Goal: Use online tool/utility: Utilize a website feature to perform a specific function

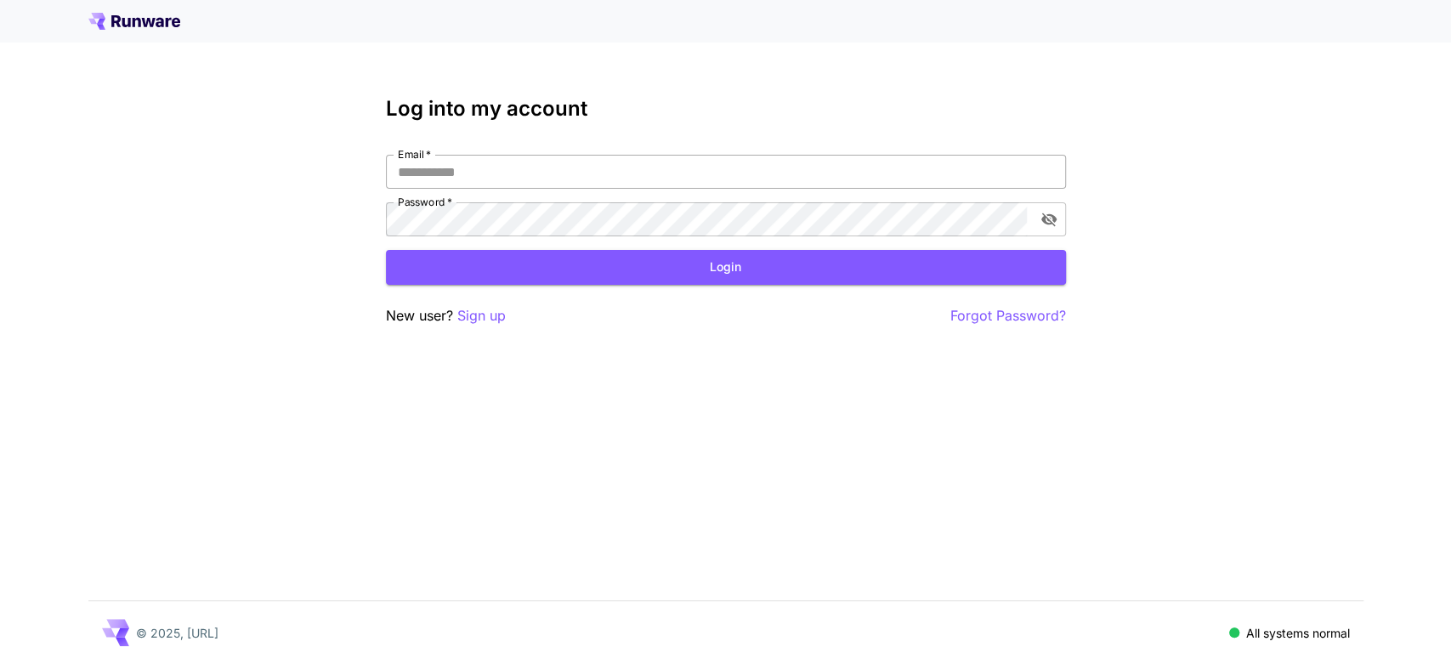
click at [526, 176] on input "Email   *" at bounding box center [726, 172] width 680 height 34
type input "**********"
click button "Login" at bounding box center [726, 267] width 680 height 35
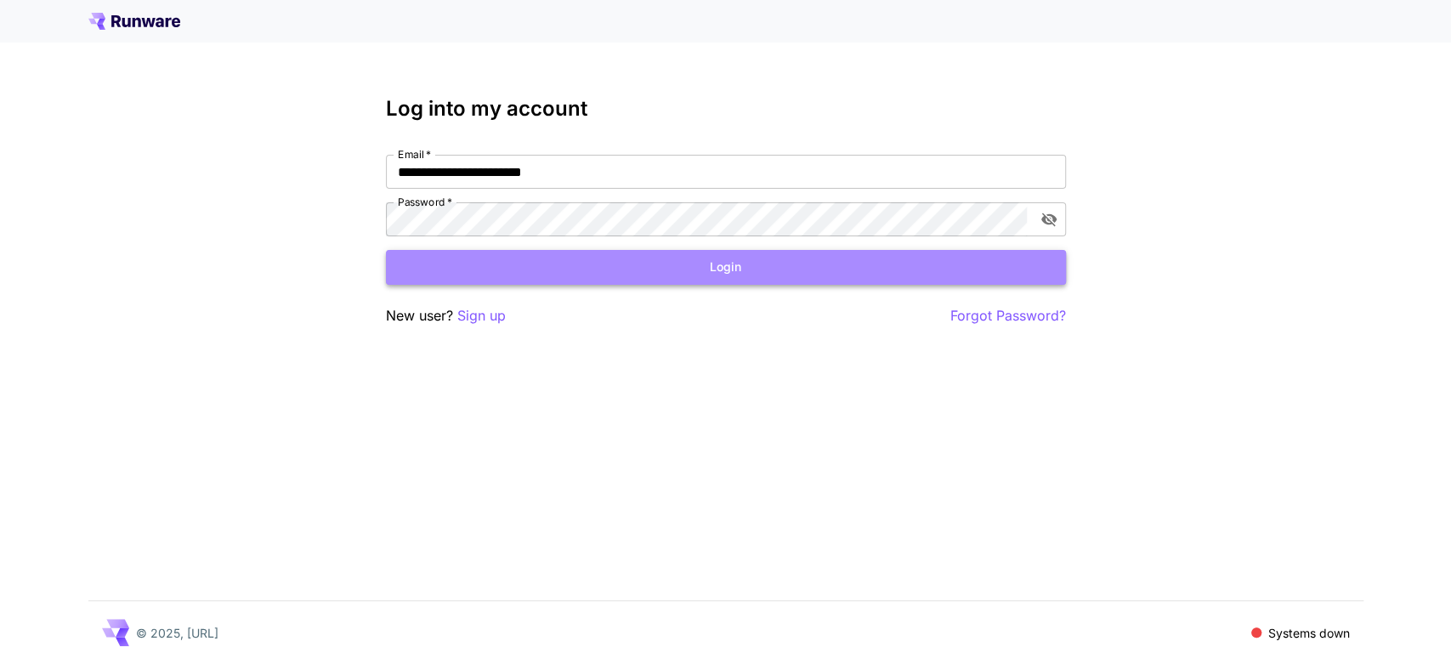
click at [579, 281] on button "Login" at bounding box center [726, 267] width 680 height 35
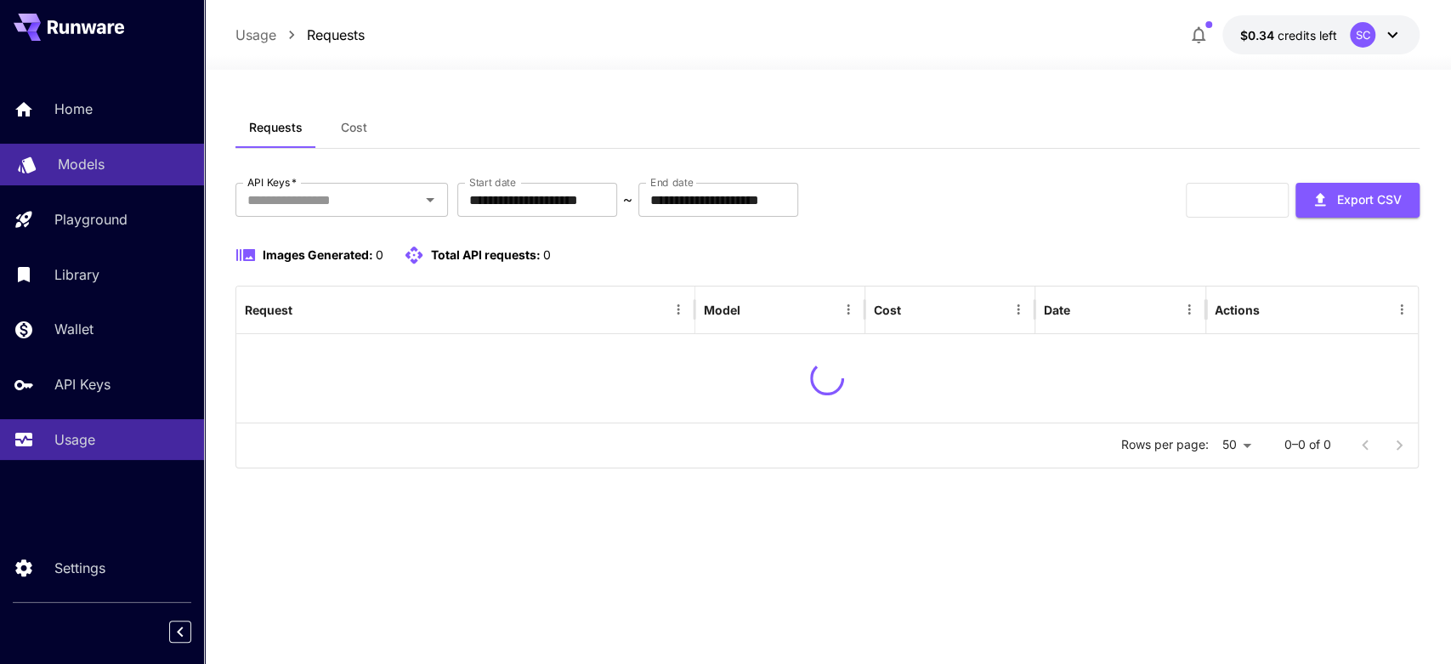
click at [65, 159] on p "Models" at bounding box center [81, 164] width 47 height 20
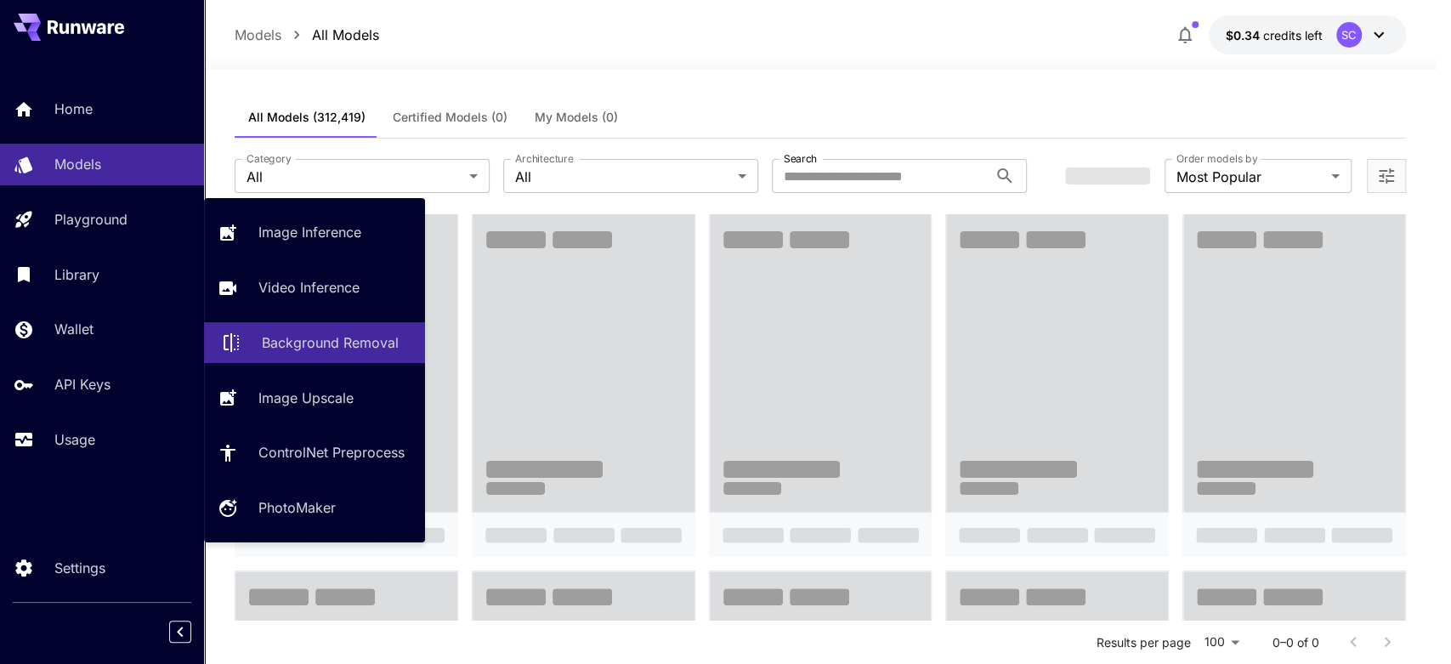
click at [279, 338] on p "Background Removal" at bounding box center [330, 342] width 137 height 20
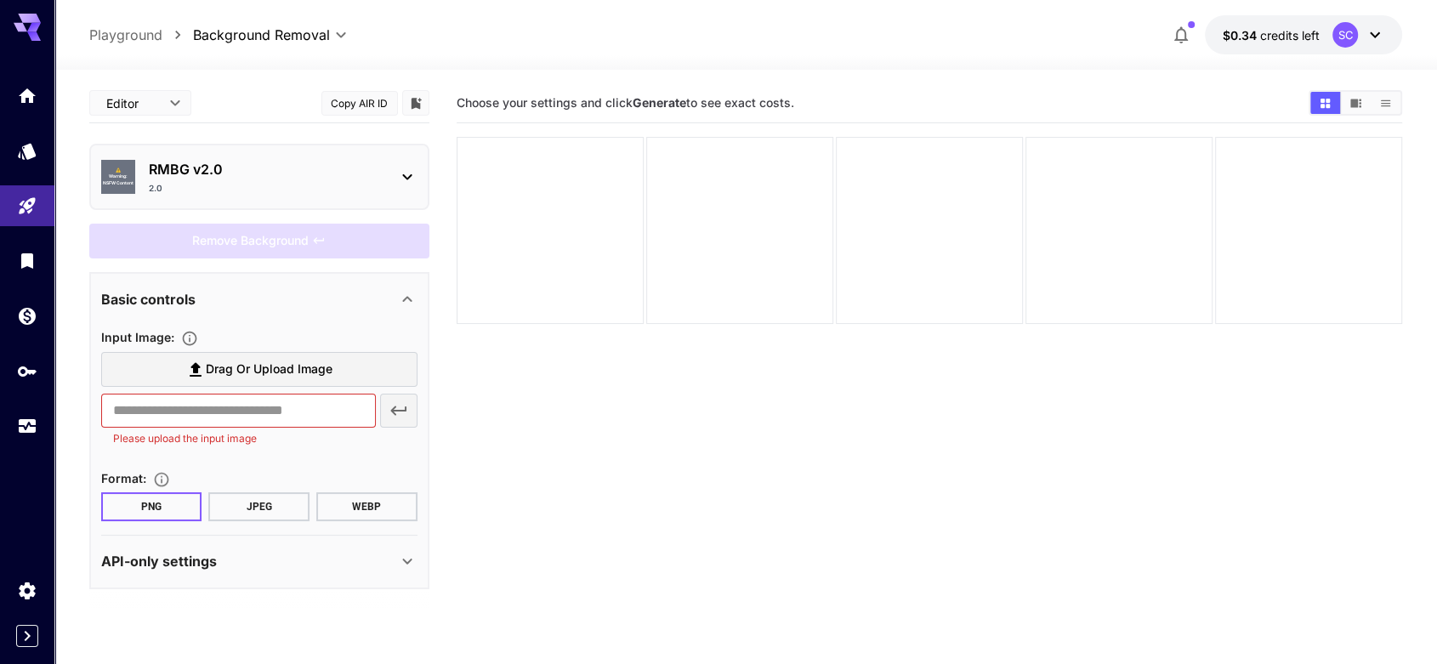
click at [603, 451] on section "Choose your settings and click Generate to see exact costs." at bounding box center [930, 415] width 946 height 664
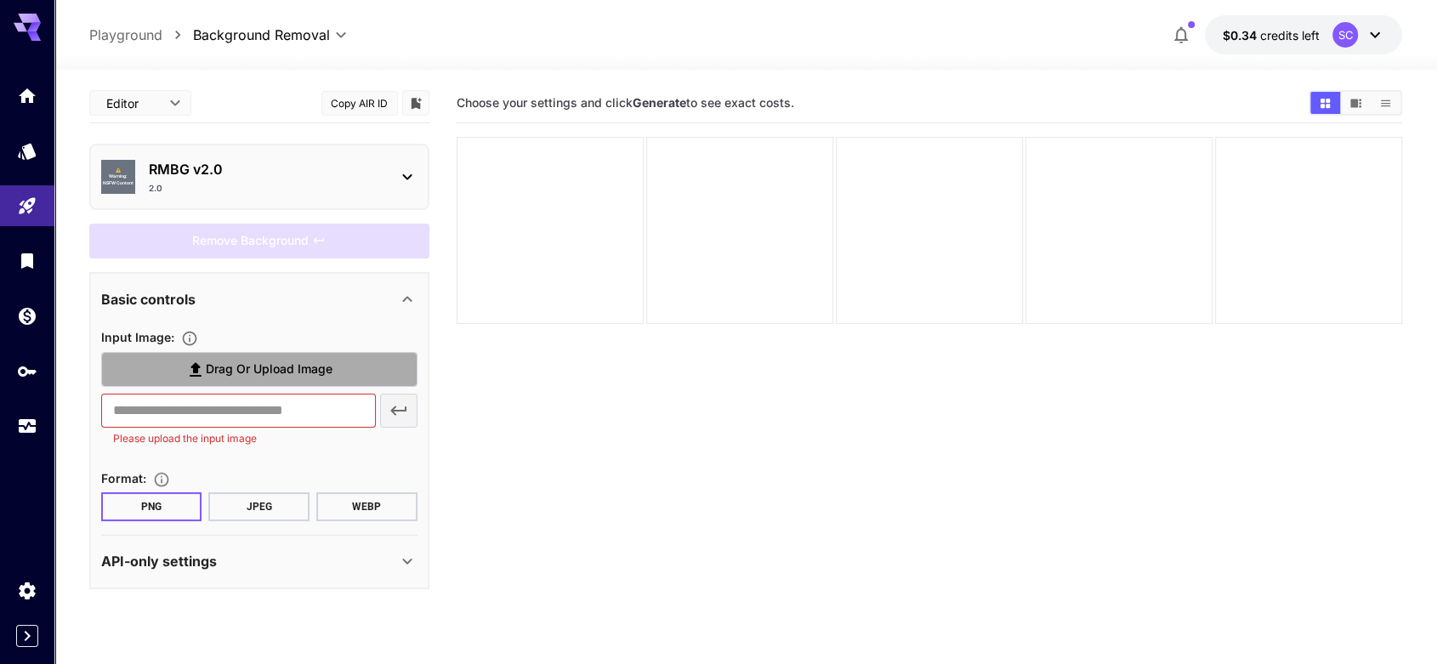
click at [281, 372] on span "Drag or upload image" at bounding box center [269, 369] width 127 height 21
click at [0, 0] on input "Drag or upload image" at bounding box center [0, 0] width 0 height 0
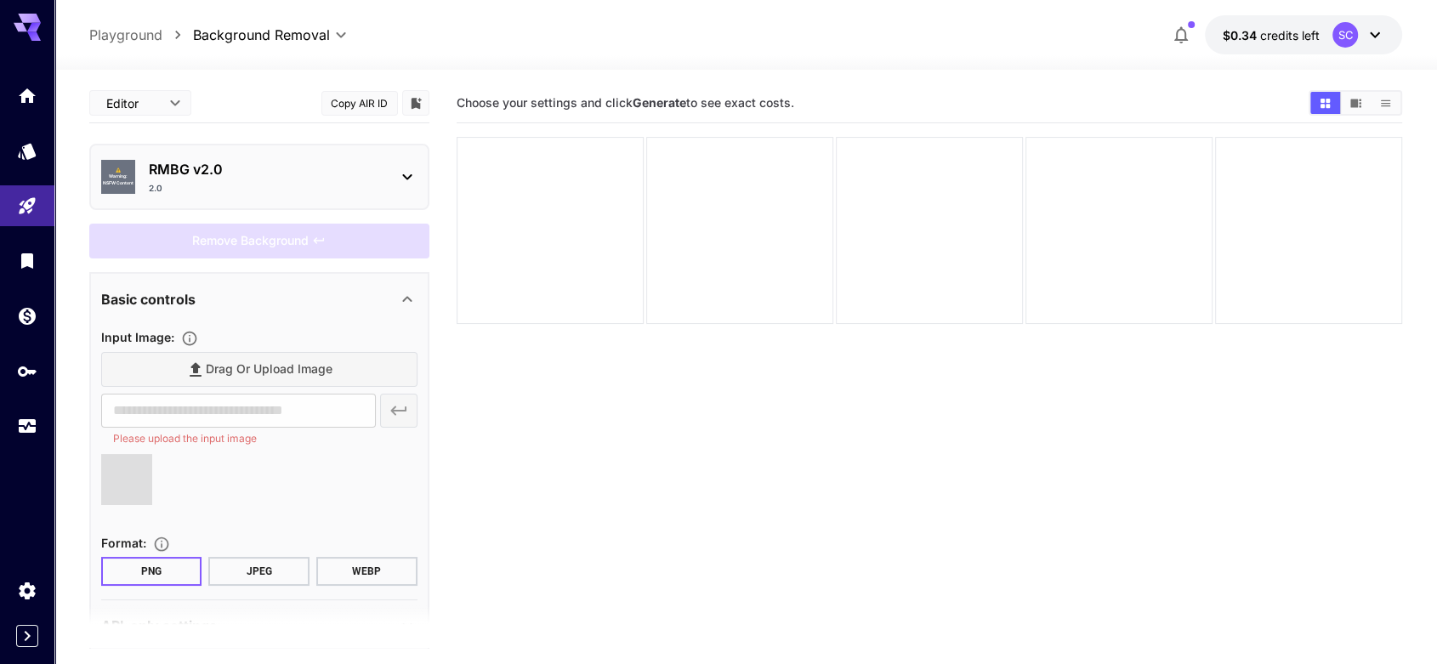
type input "**********"
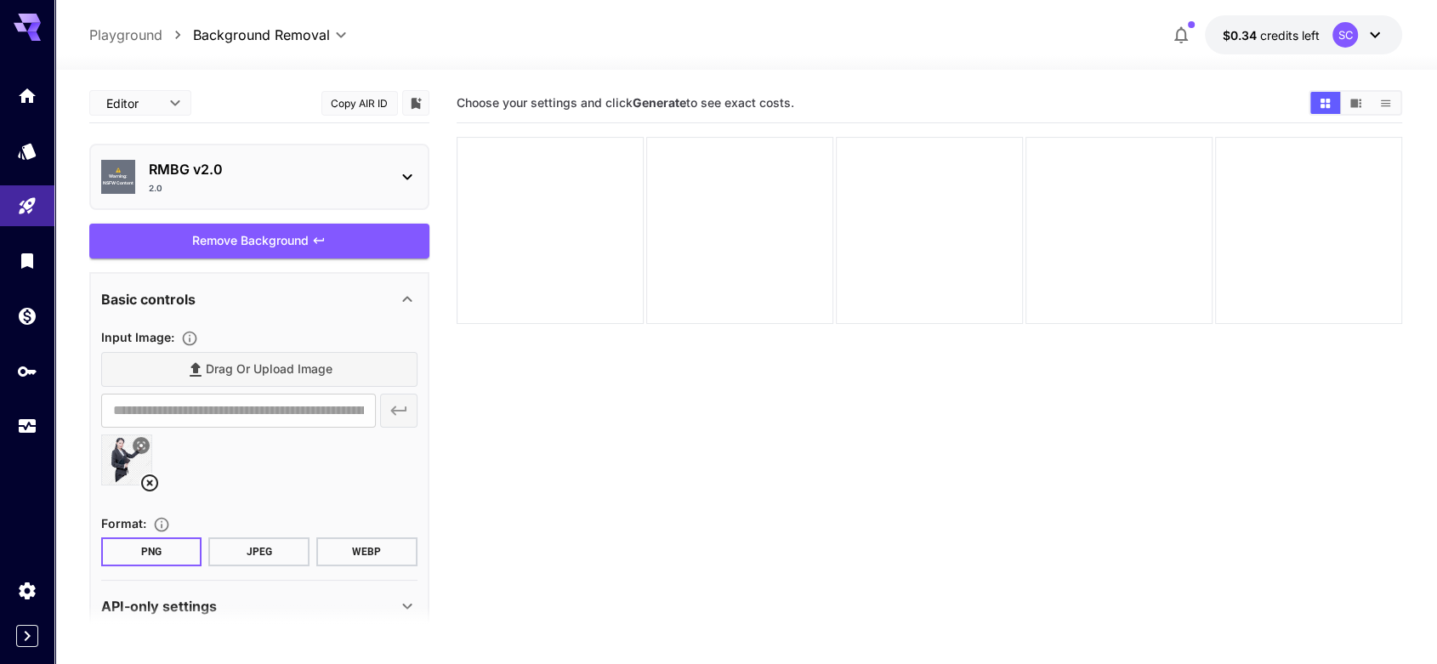
click at [223, 245] on div "Remove Background" at bounding box center [259, 241] width 340 height 35
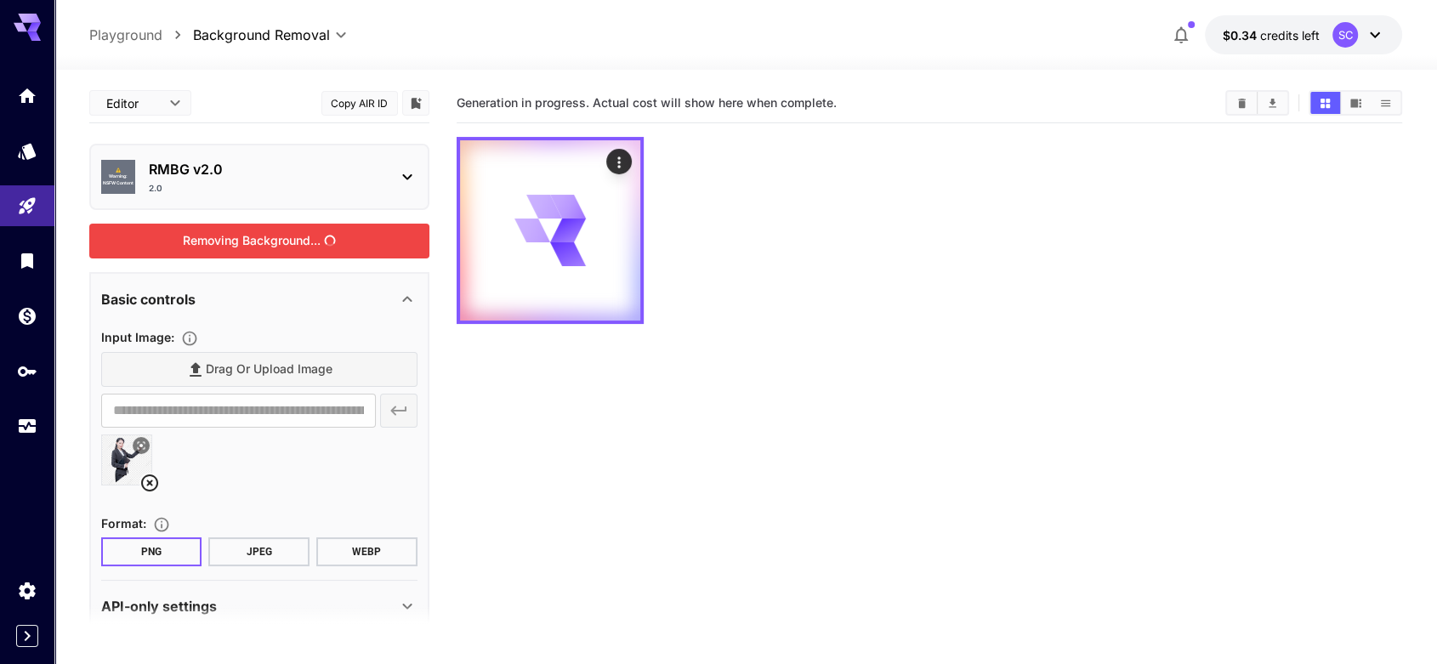
click at [657, 453] on section "Generation in progress. Actual cost will show here when complete." at bounding box center [930, 415] width 946 height 664
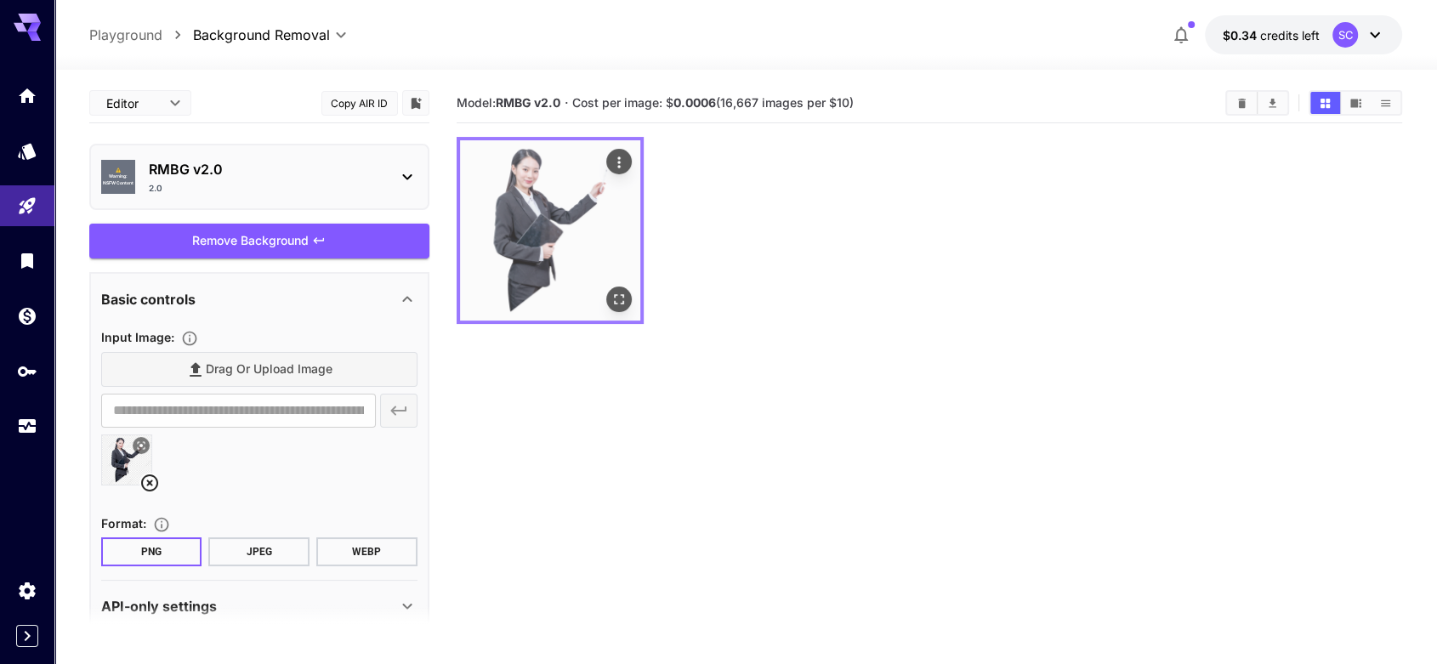
click at [616, 296] on icon "Open in fullscreen" at bounding box center [618, 299] width 17 height 17
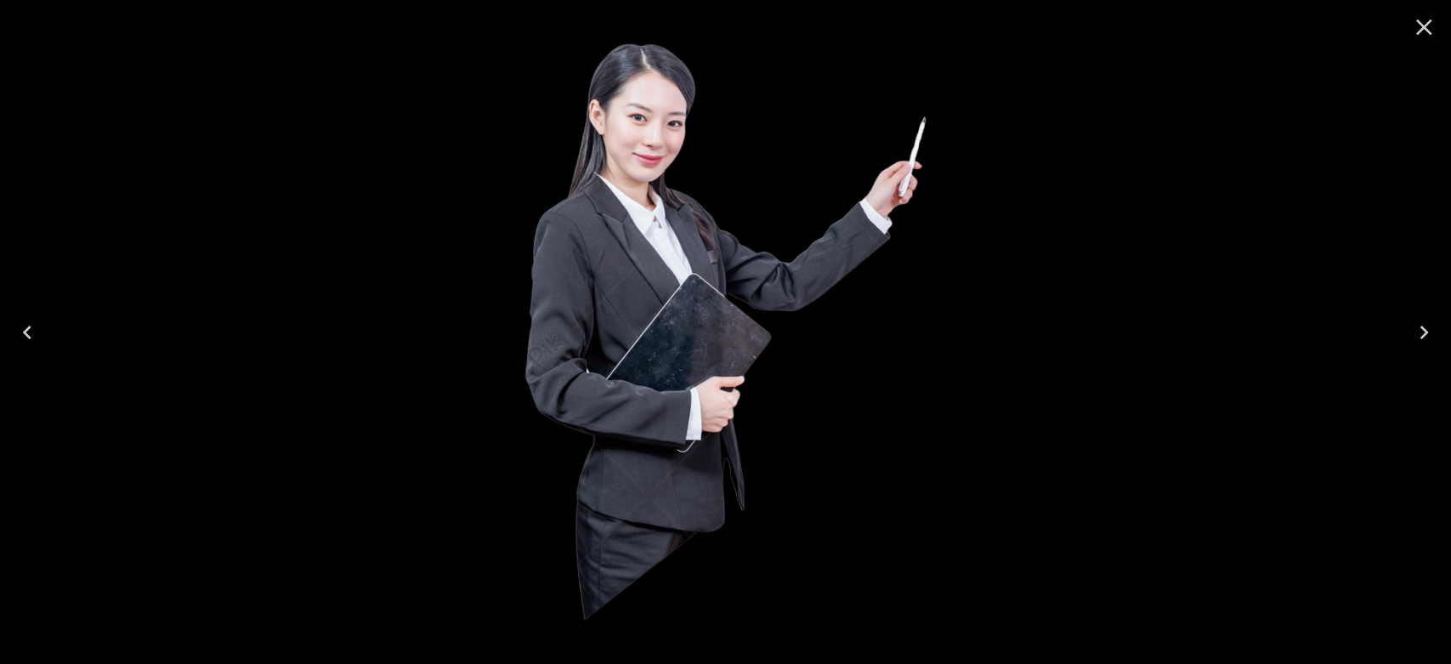
drag, startPoint x: 653, startPoint y: 250, endPoint x: 524, endPoint y: 319, distance: 146.4
click at [524, 319] on img at bounding box center [725, 332] width 637 height 637
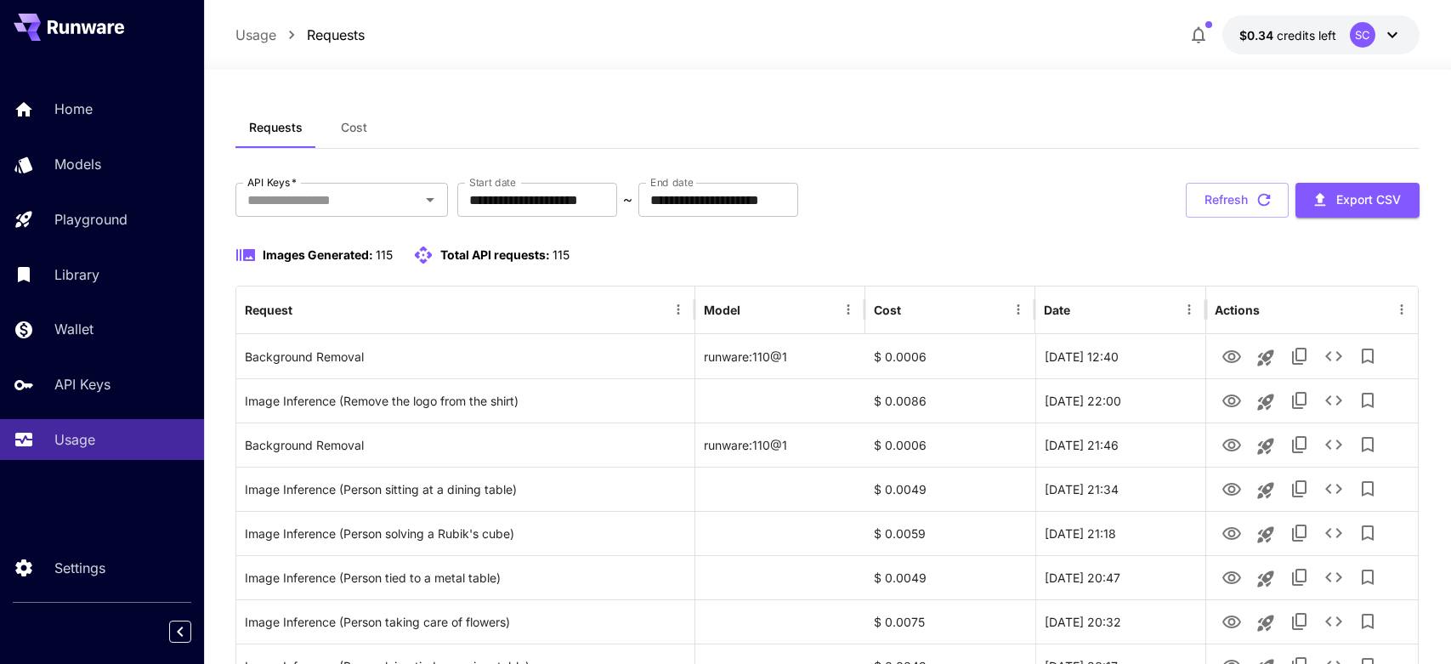
click at [77, 30] on icon at bounding box center [75, 28] width 9 height 11
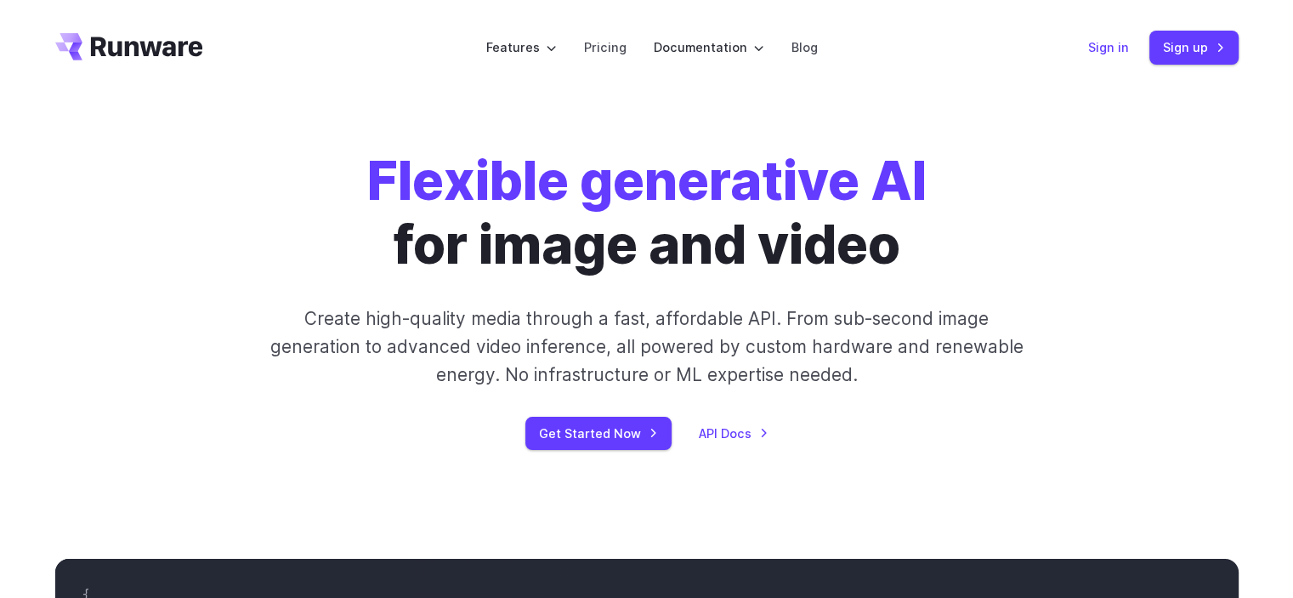
click at [1110, 48] on link "Sign in" at bounding box center [1108, 47] width 41 height 20
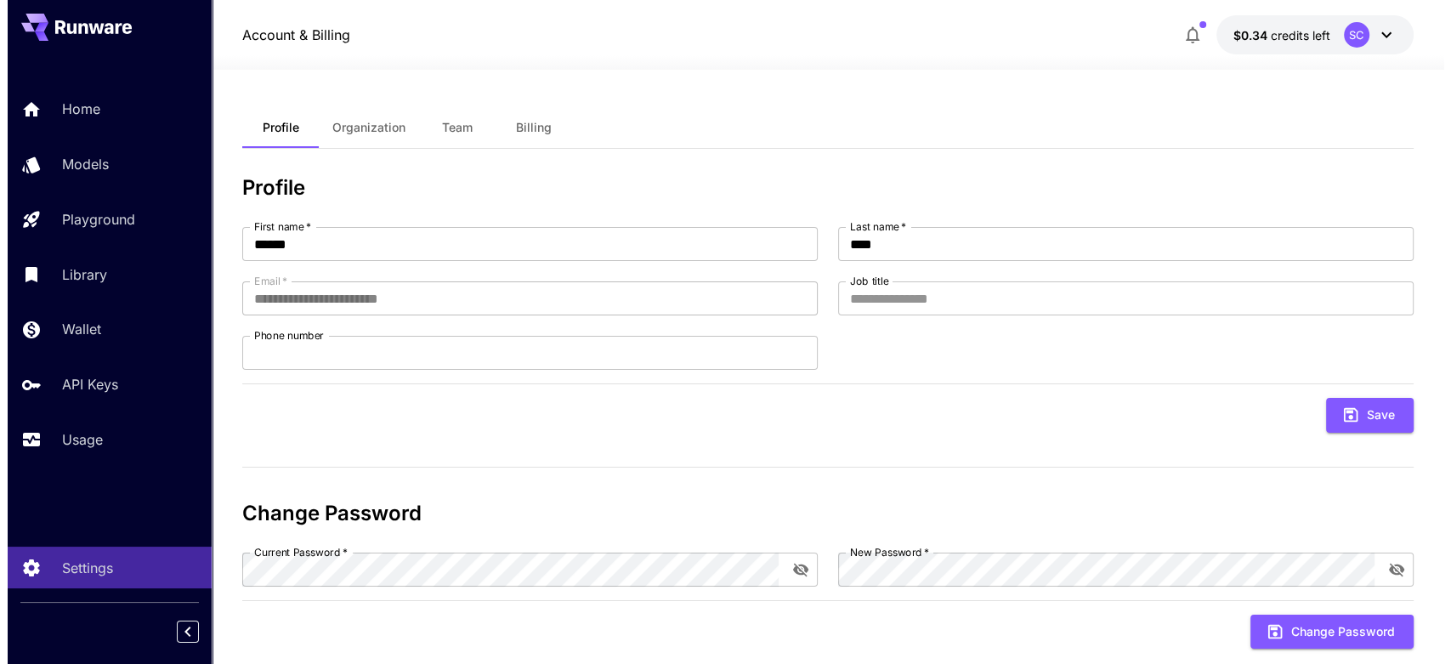
scroll to position [34, 0]
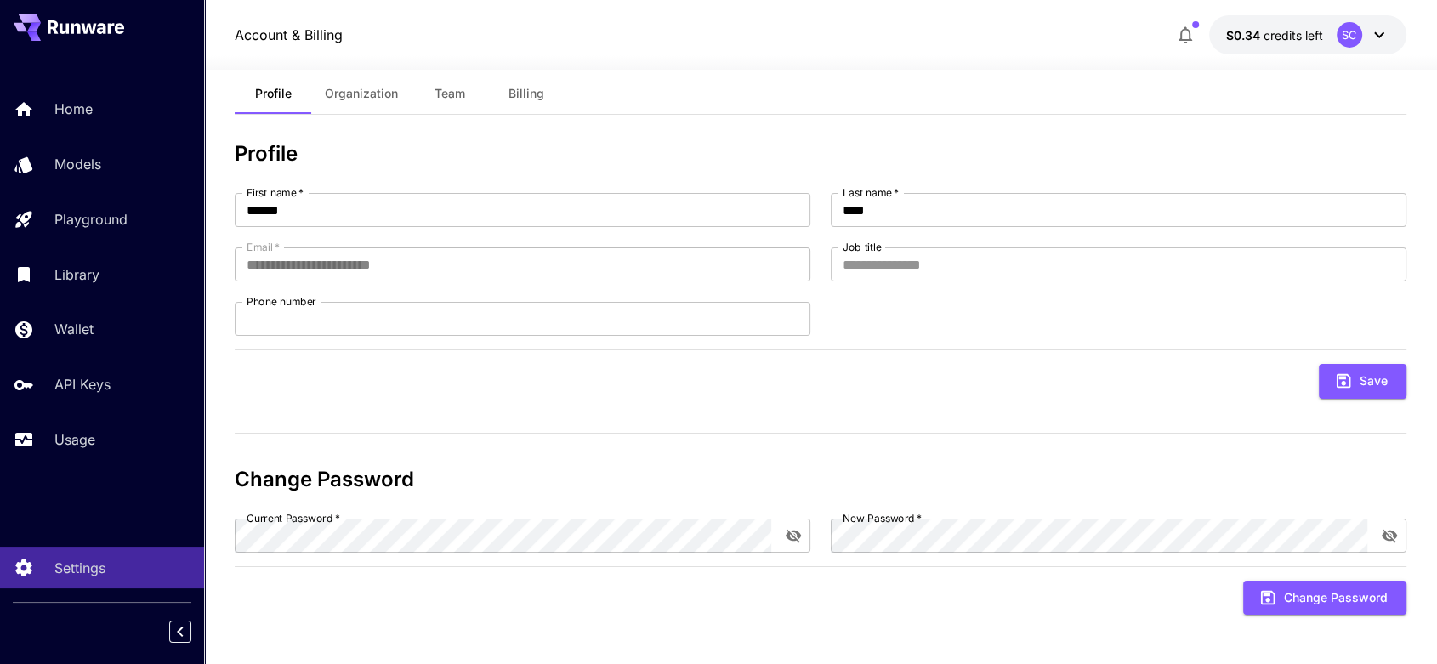
click at [1394, 37] on button "$0.34 credits left SC" at bounding box center [1307, 34] width 197 height 39
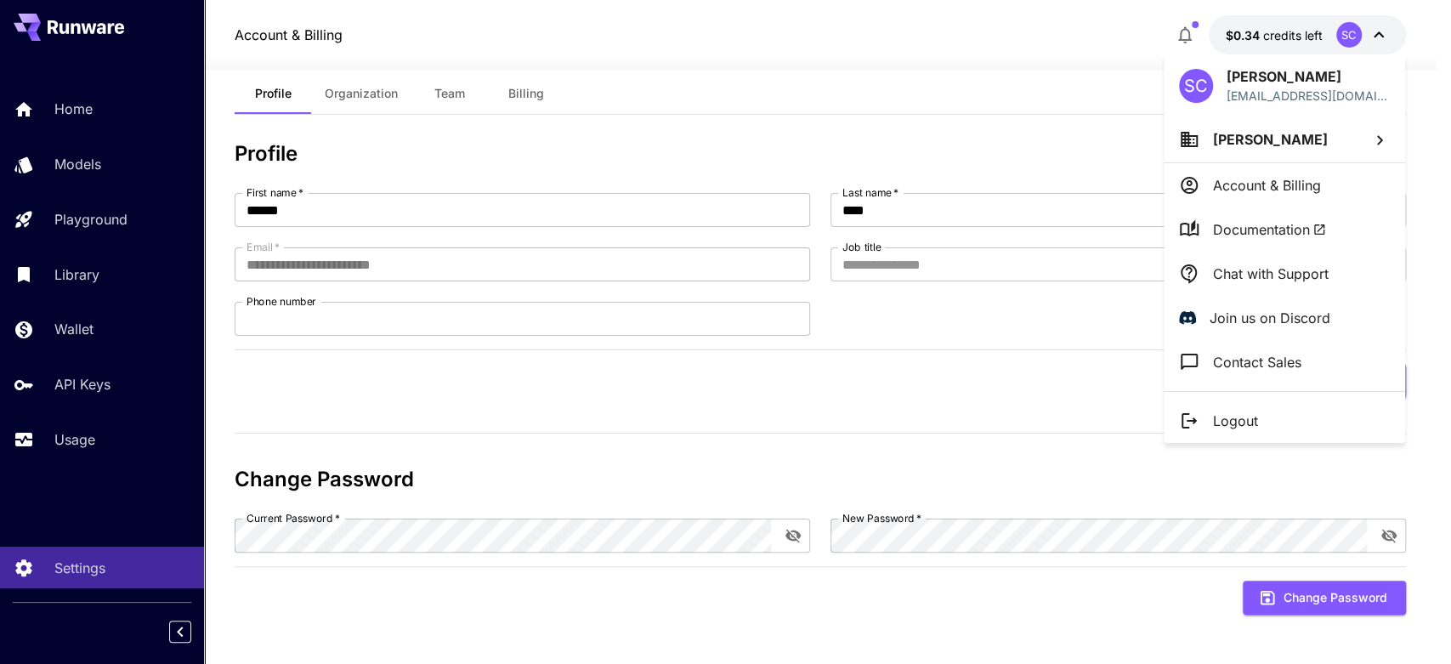
click at [1192, 194] on icon at bounding box center [1189, 185] width 20 height 20
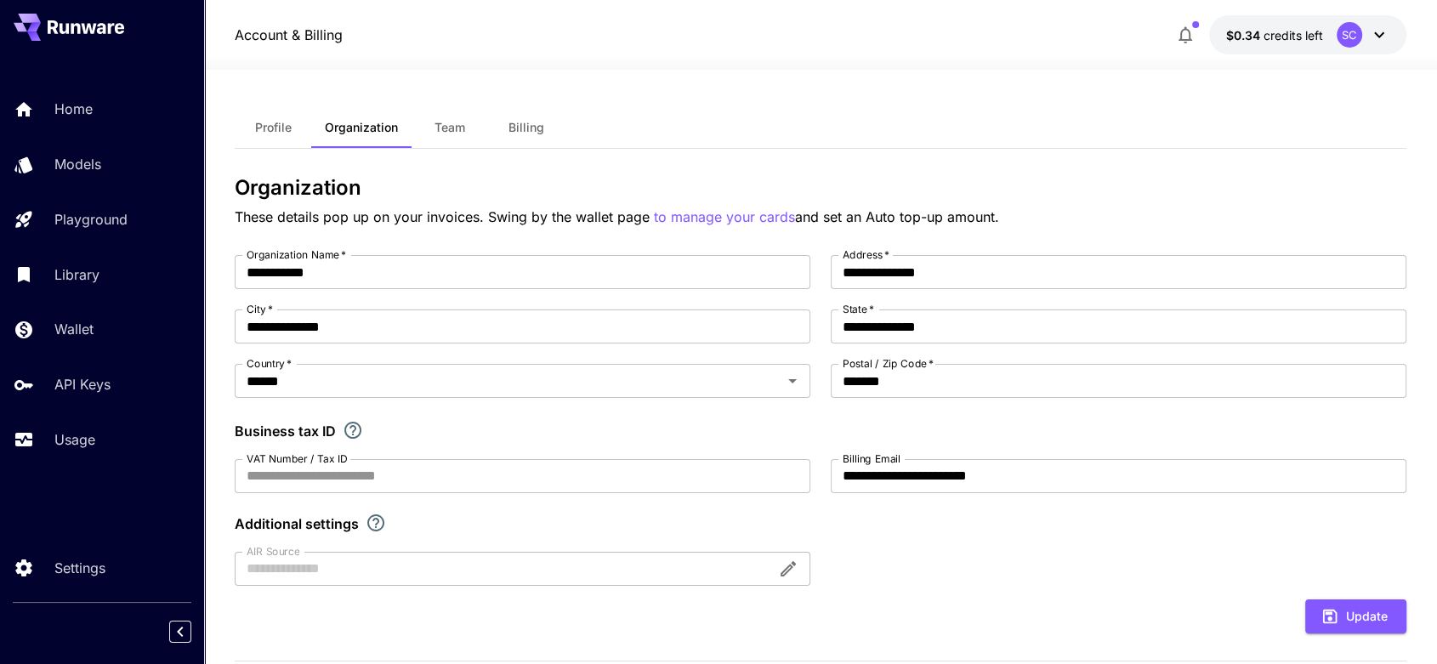
click at [1333, 34] on button "$0.34 credits left SC" at bounding box center [1307, 34] width 197 height 39
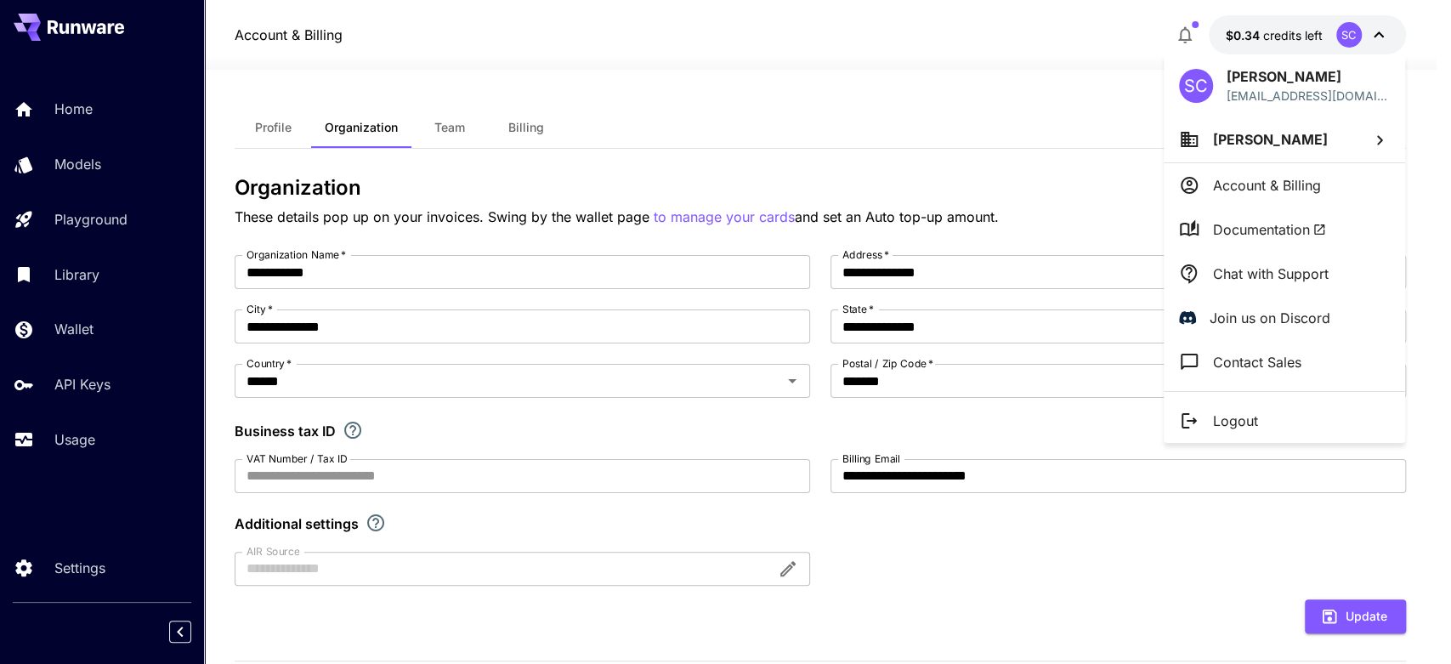
click at [1257, 221] on span "Documentation" at bounding box center [1269, 229] width 113 height 20
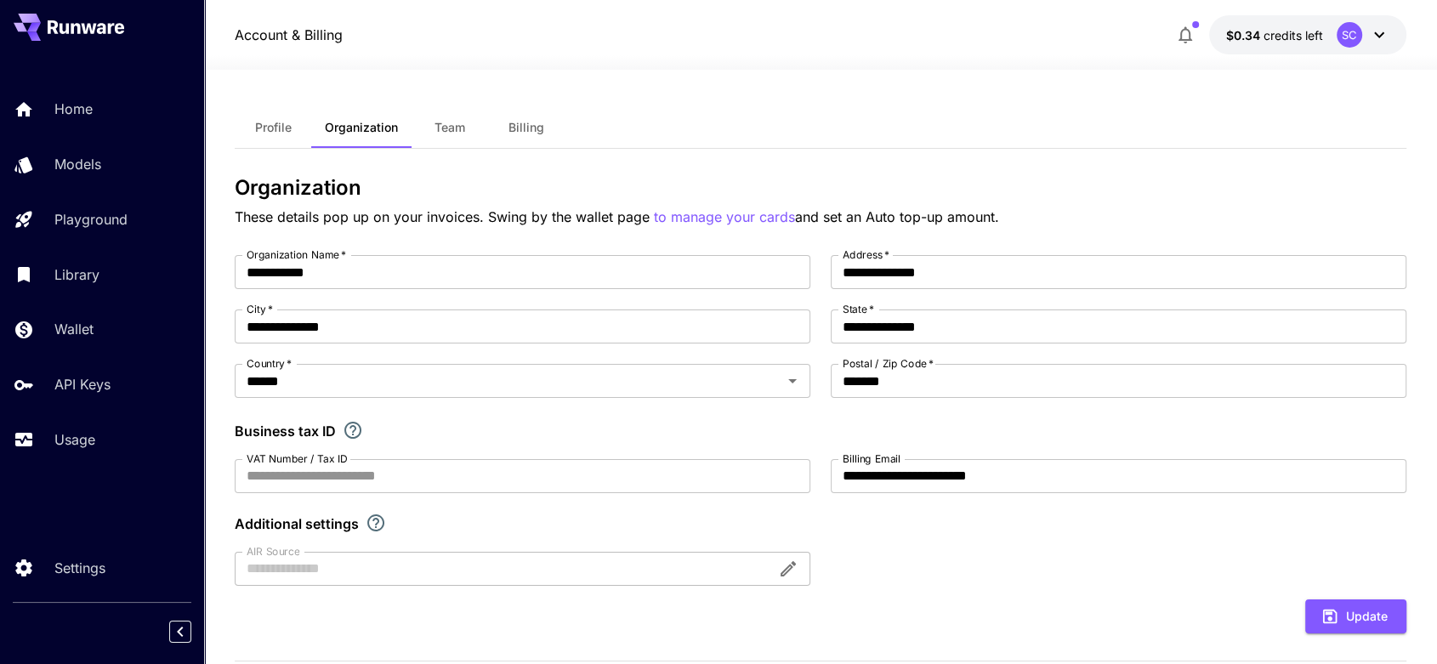
click at [1356, 36] on div "SC" at bounding box center [1350, 35] width 26 height 26
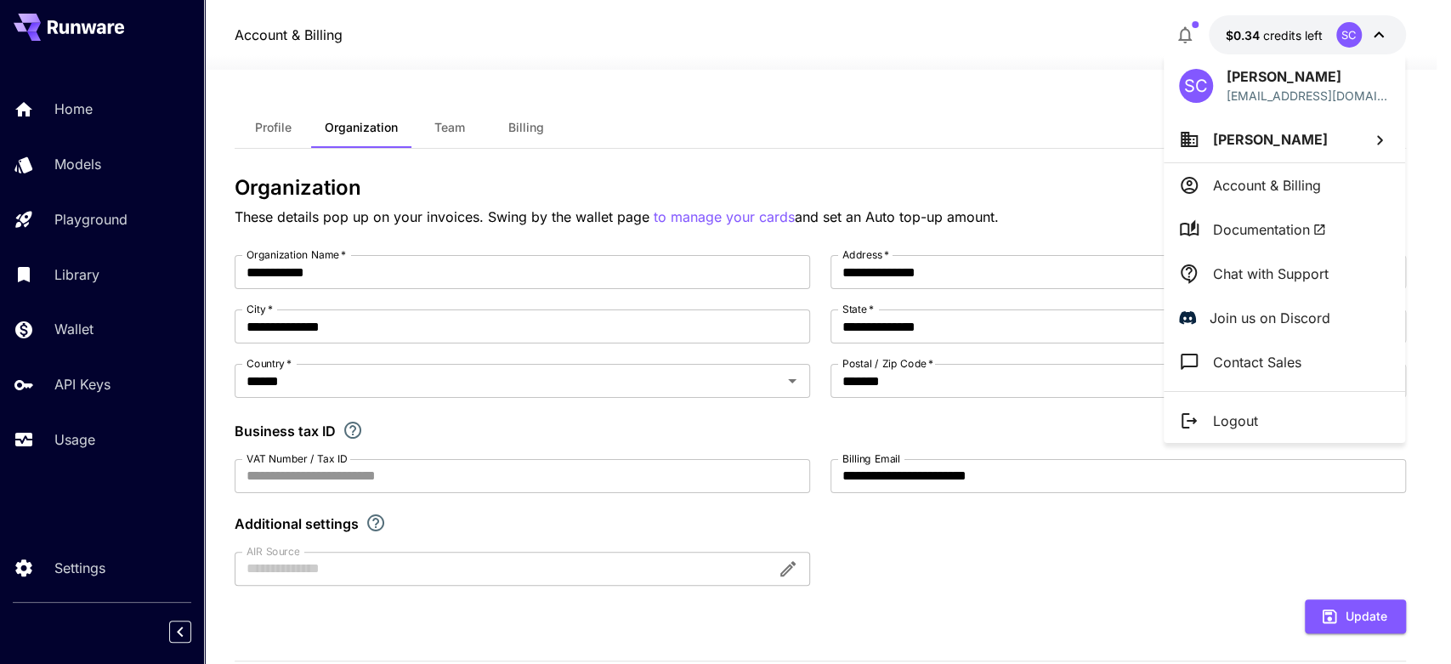
click at [1212, 430] on li "Logout" at bounding box center [1284, 421] width 241 height 44
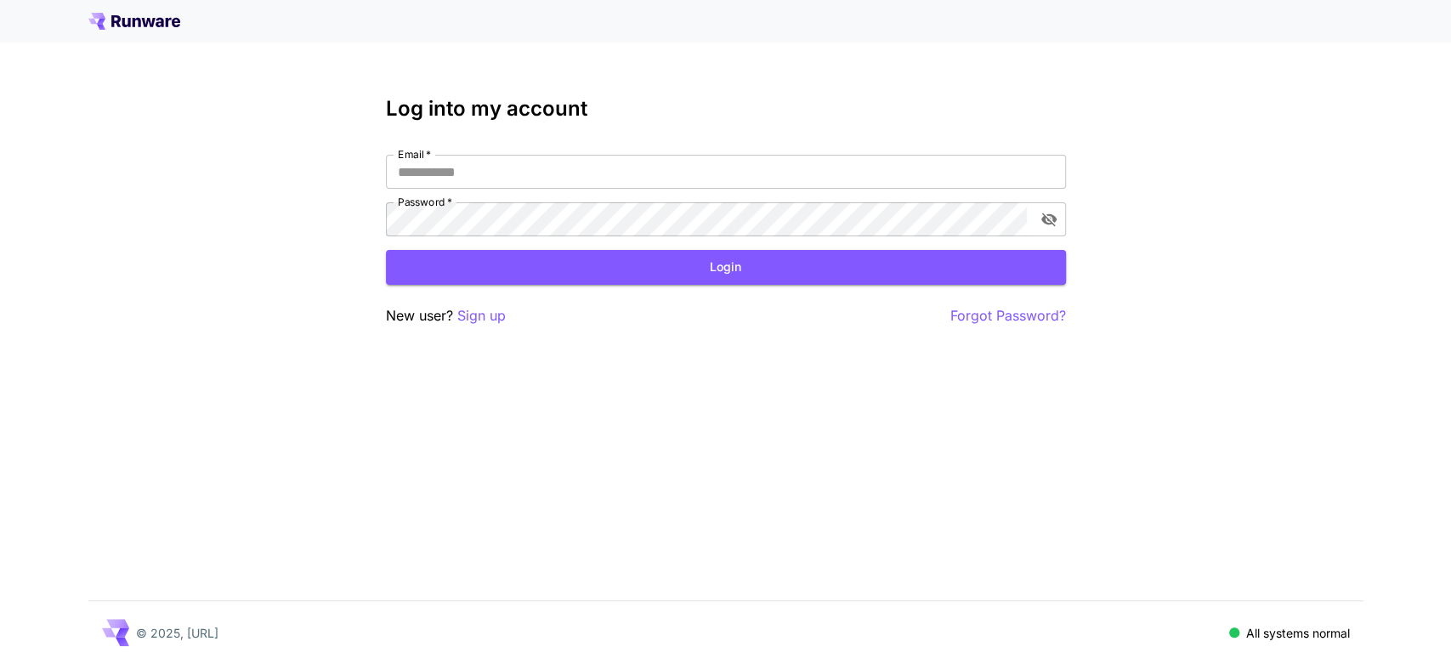
click at [1253, 628] on p "All systems normal" at bounding box center [1298, 633] width 104 height 18
click at [1233, 635] on span at bounding box center [1234, 632] width 10 height 10
click at [1248, 631] on p "All systems normal" at bounding box center [1298, 633] width 104 height 18
click at [1224, 634] on div "© 2025, Runware.ai All systems normal" at bounding box center [725, 632] width 1275 height 63
click at [1253, 633] on span at bounding box center [1257, 632] width 10 height 10
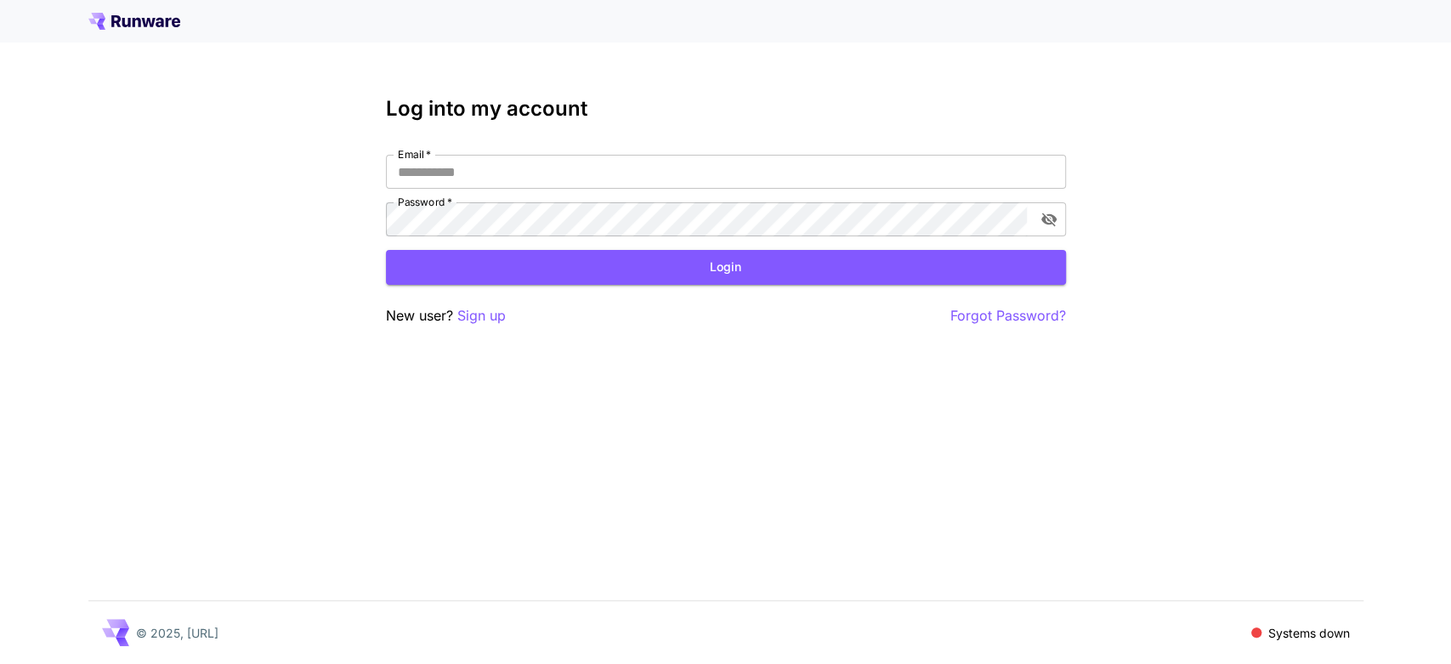
click at [644, 190] on div "Email   * Email   * Password   * Password   *" at bounding box center [726, 196] width 680 height 82
drag, startPoint x: 639, startPoint y: 168, endPoint x: 636, endPoint y: 188, distance: 19.8
click at [639, 168] on input "Email   *" at bounding box center [726, 172] width 680 height 34
type input "**********"
click button "Login" at bounding box center [726, 267] width 680 height 35
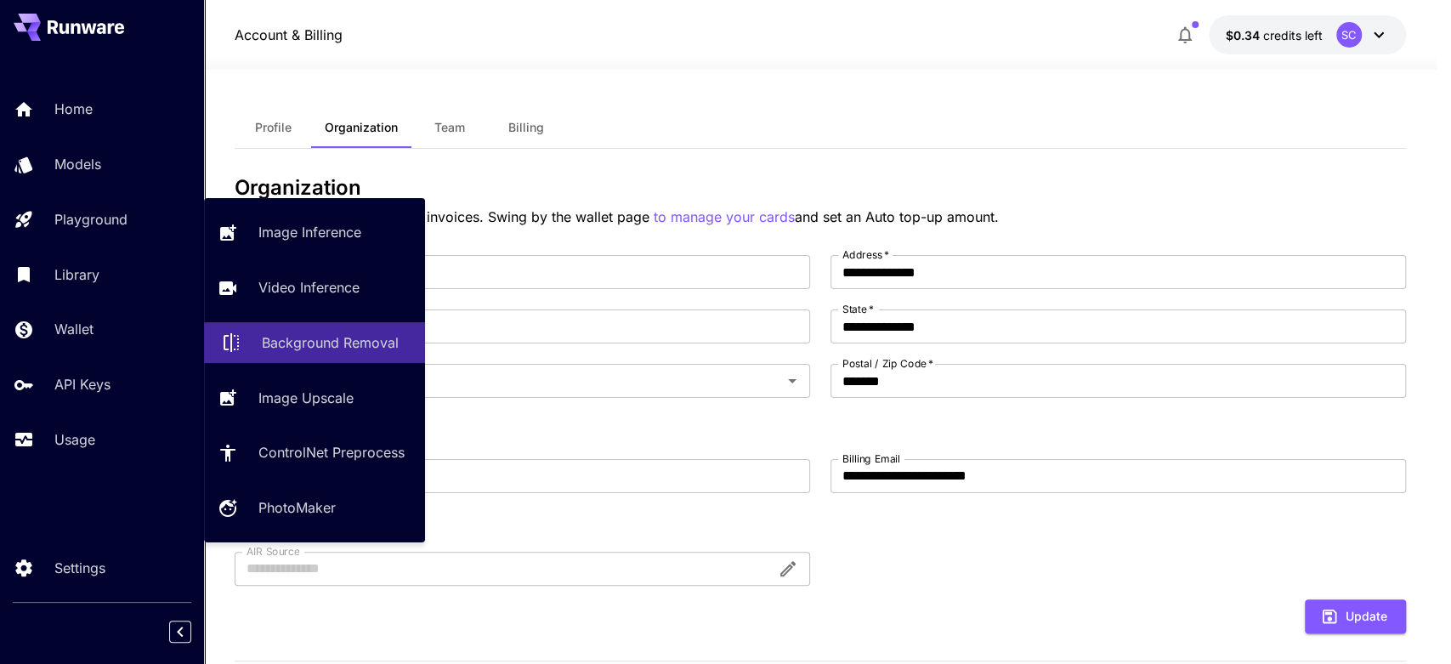
click at [286, 334] on p "Background Removal" at bounding box center [330, 342] width 137 height 20
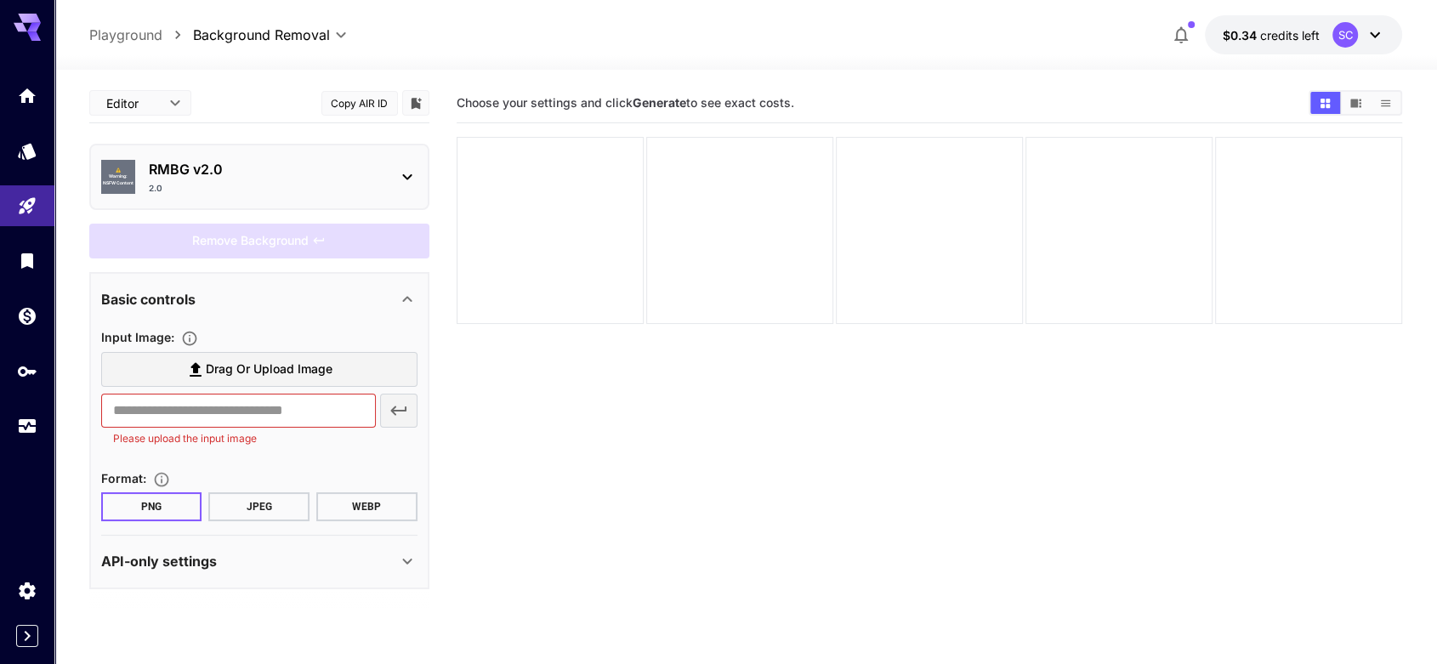
click at [279, 359] on span "Drag or upload image" at bounding box center [269, 369] width 127 height 21
click at [0, 0] on input "Drag or upload image" at bounding box center [0, 0] width 0 height 0
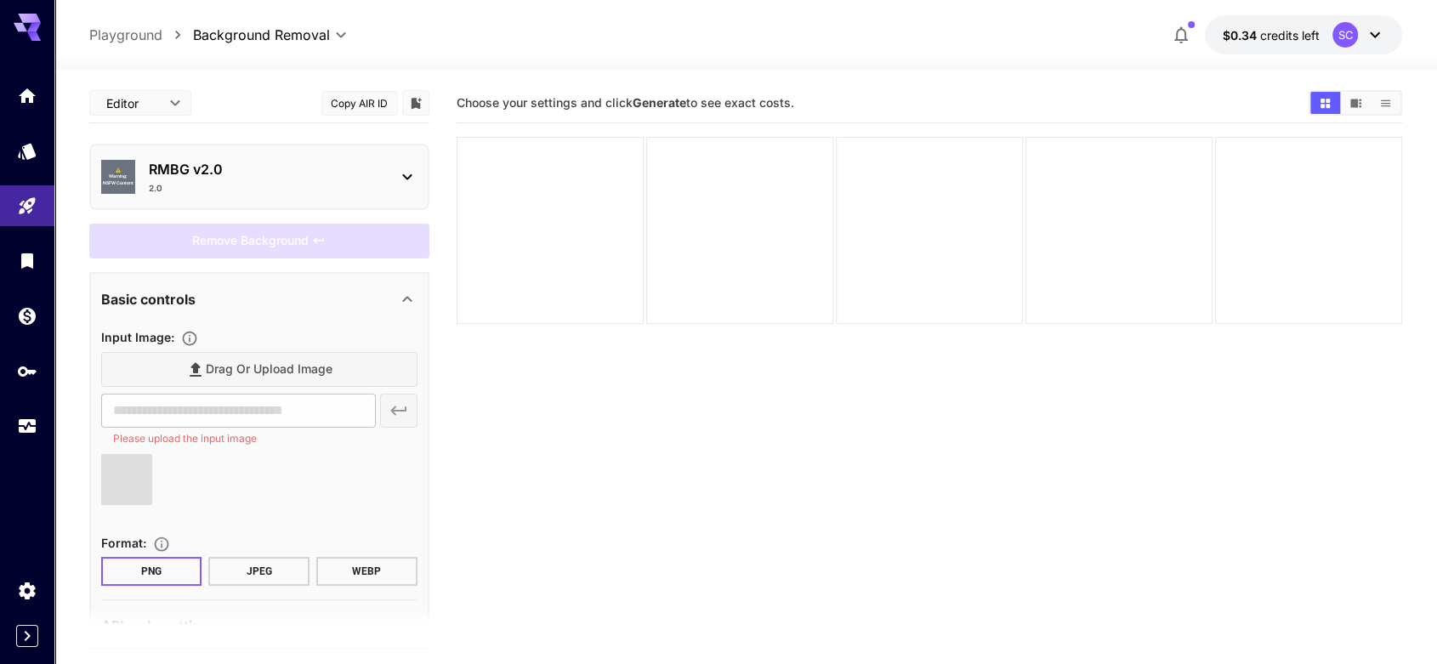
type input "**********"
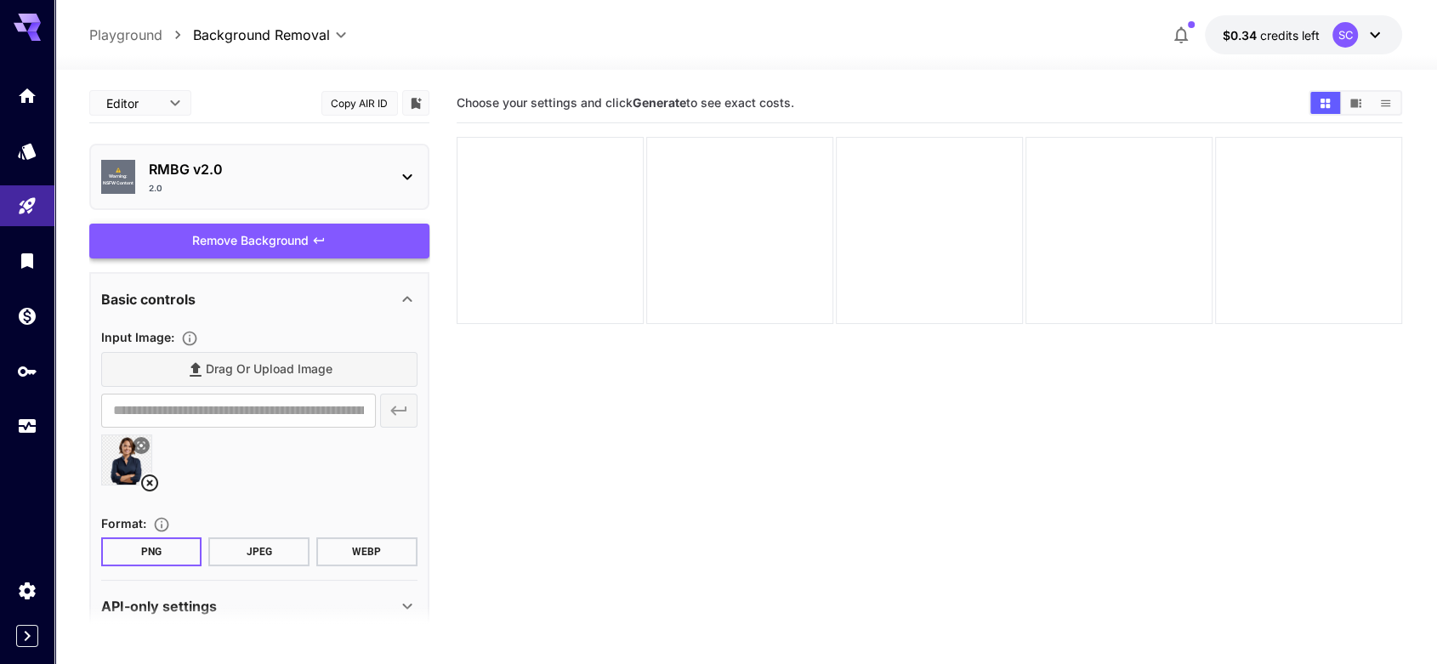
click at [266, 243] on div "Remove Background" at bounding box center [259, 241] width 340 height 35
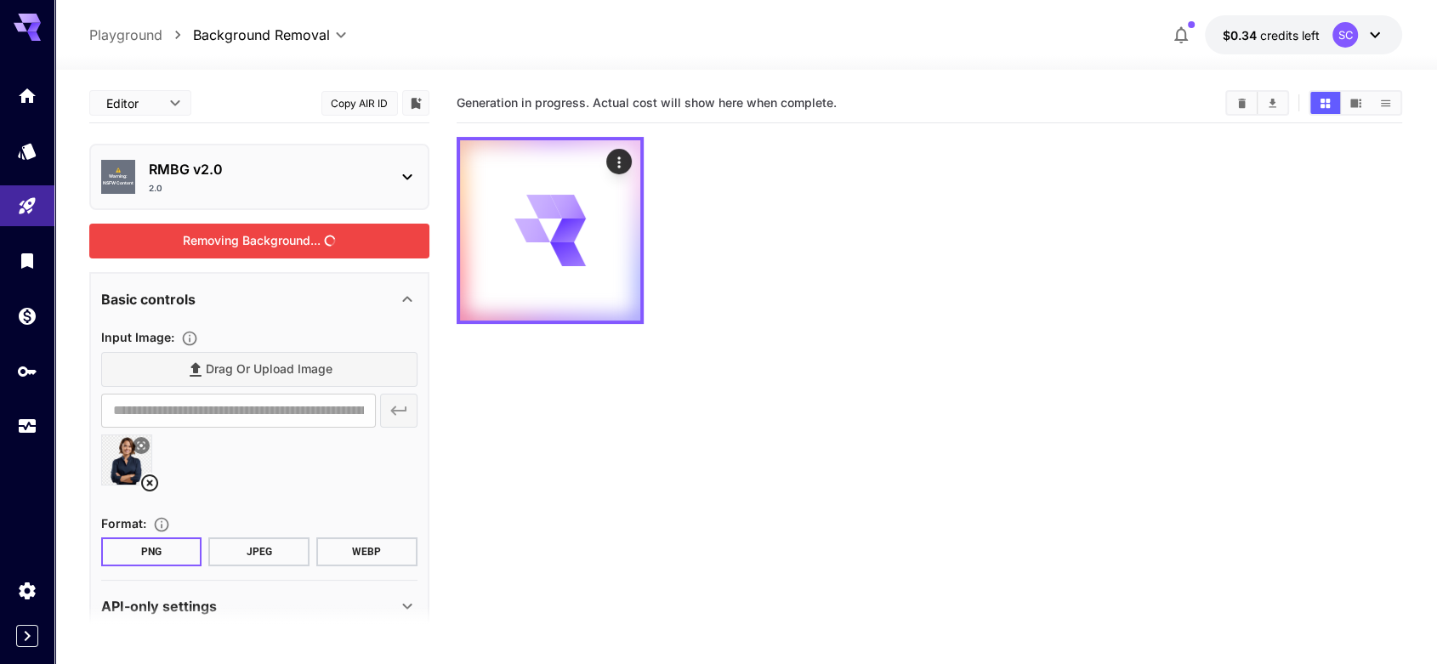
click at [701, 456] on section "Generation in progress. Actual cost will show here when complete." at bounding box center [930, 415] width 946 height 664
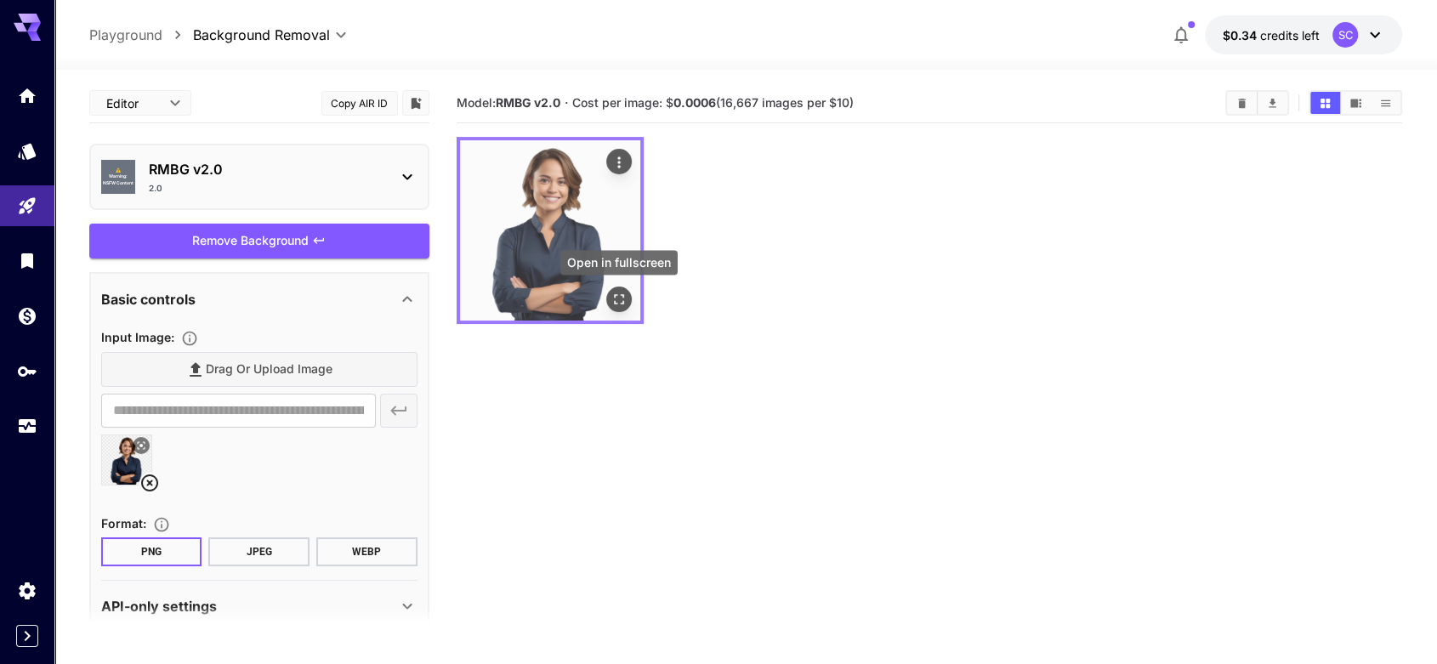
click at [622, 300] on icon "Open in fullscreen" at bounding box center [618, 299] width 17 height 17
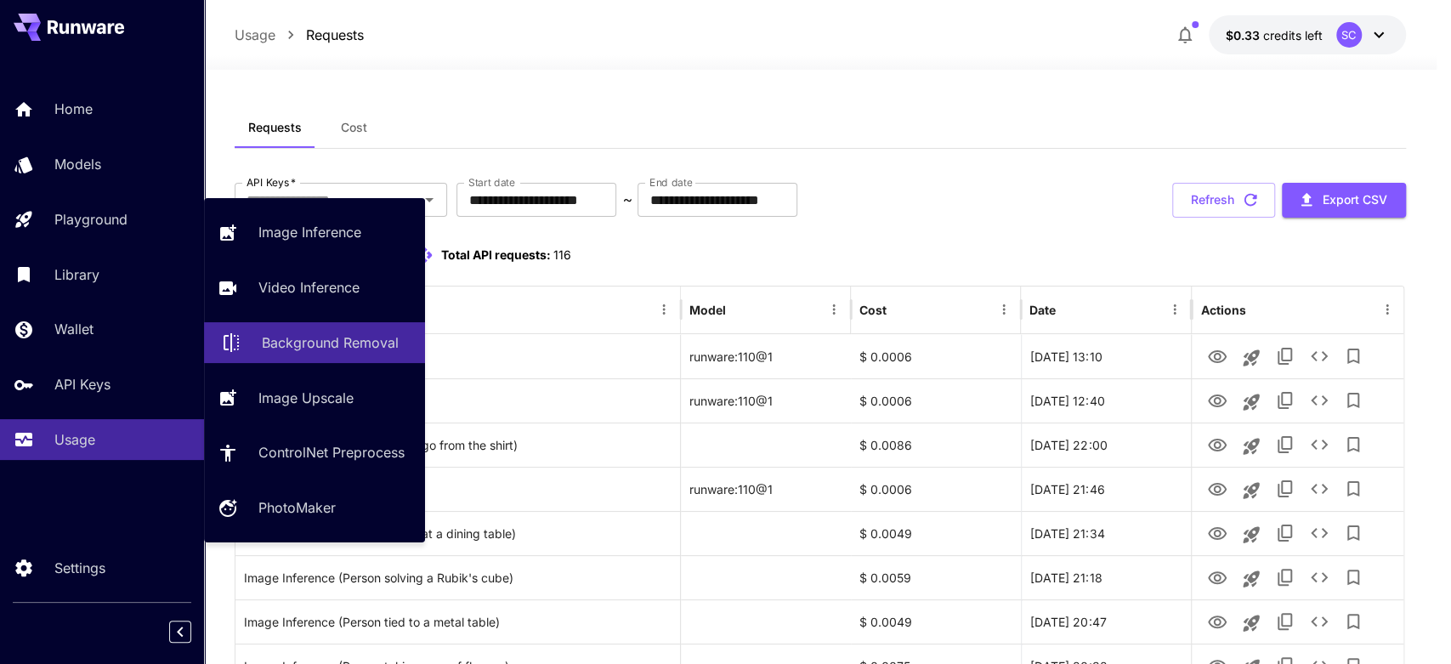
click at [275, 347] on p "Background Removal" at bounding box center [330, 342] width 137 height 20
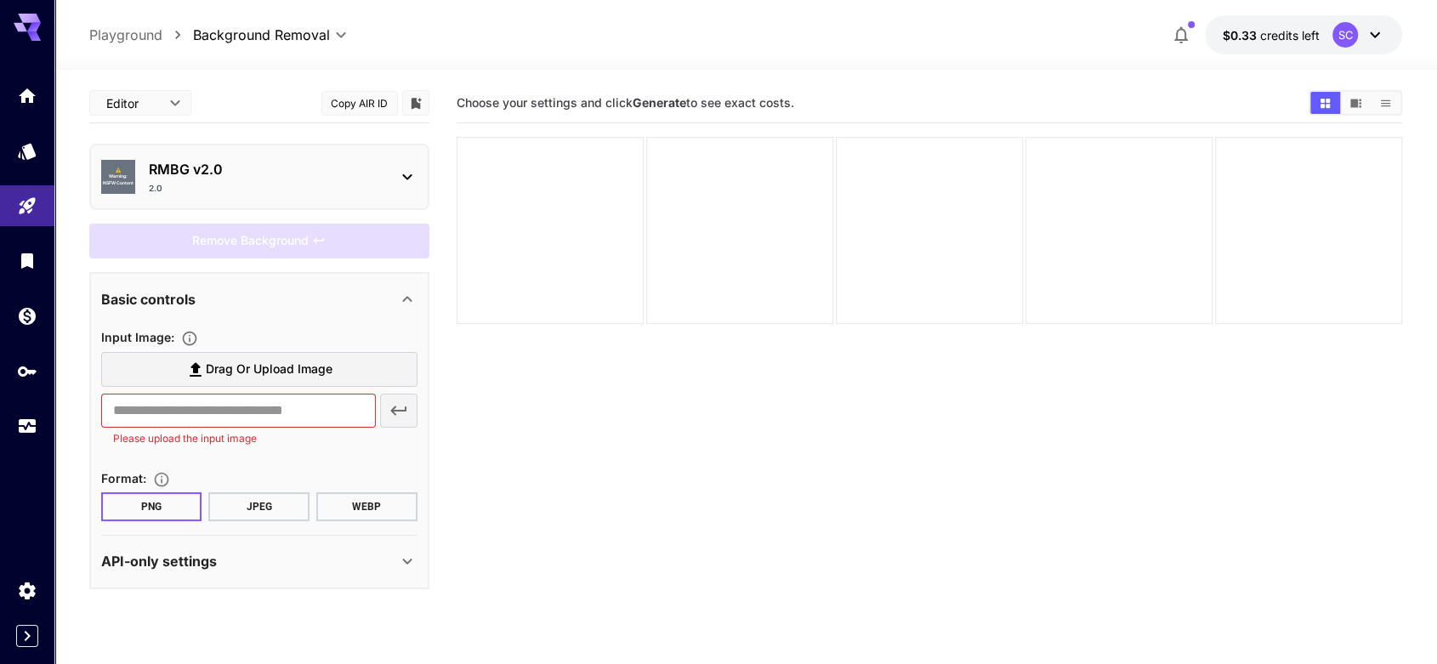
click at [273, 364] on span "Drag or upload image" at bounding box center [269, 369] width 127 height 21
click at [0, 0] on input "Drag or upload image" at bounding box center [0, 0] width 0 height 0
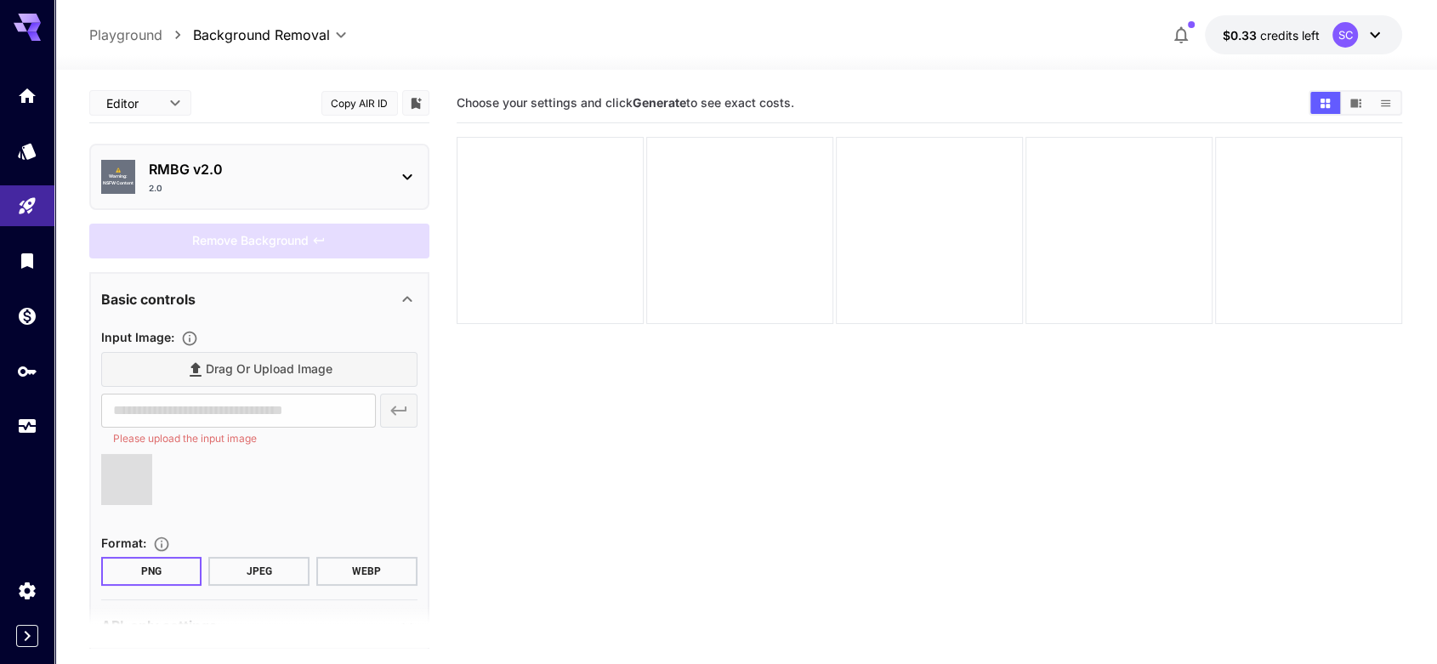
type input "**********"
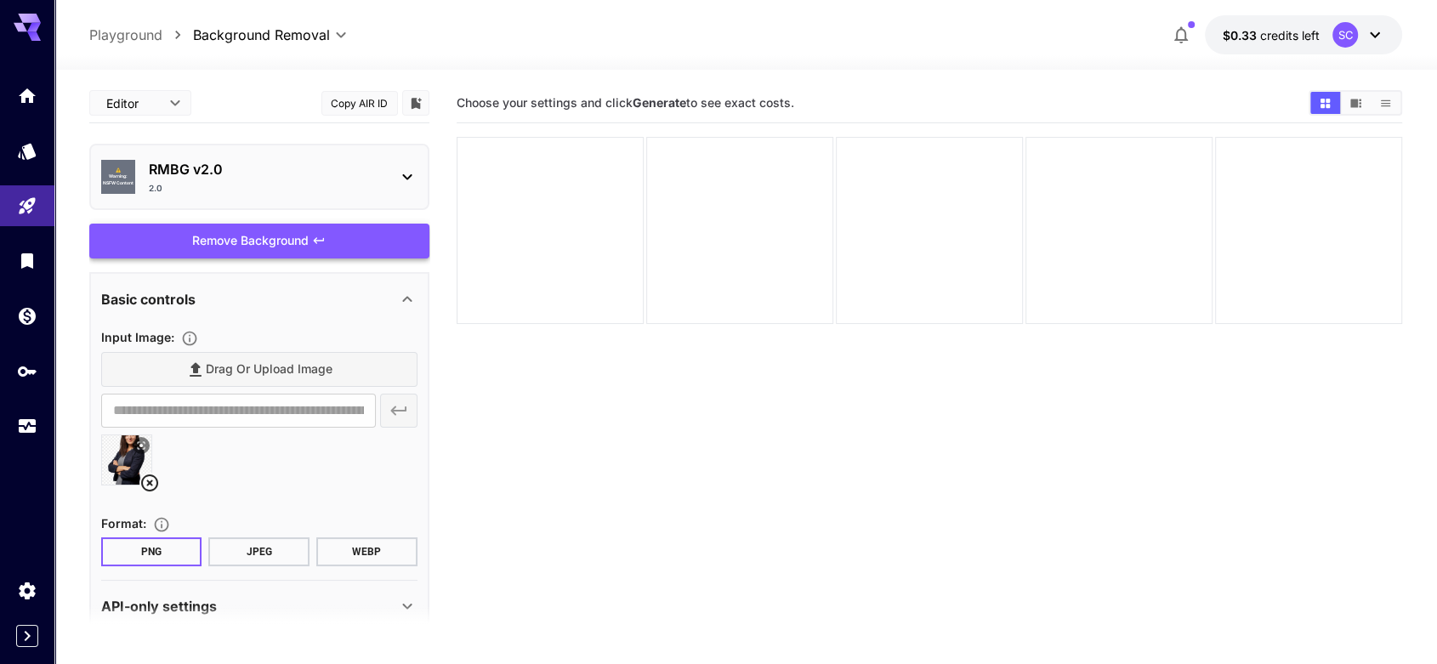
click at [252, 247] on div "Remove Background" at bounding box center [259, 241] width 340 height 35
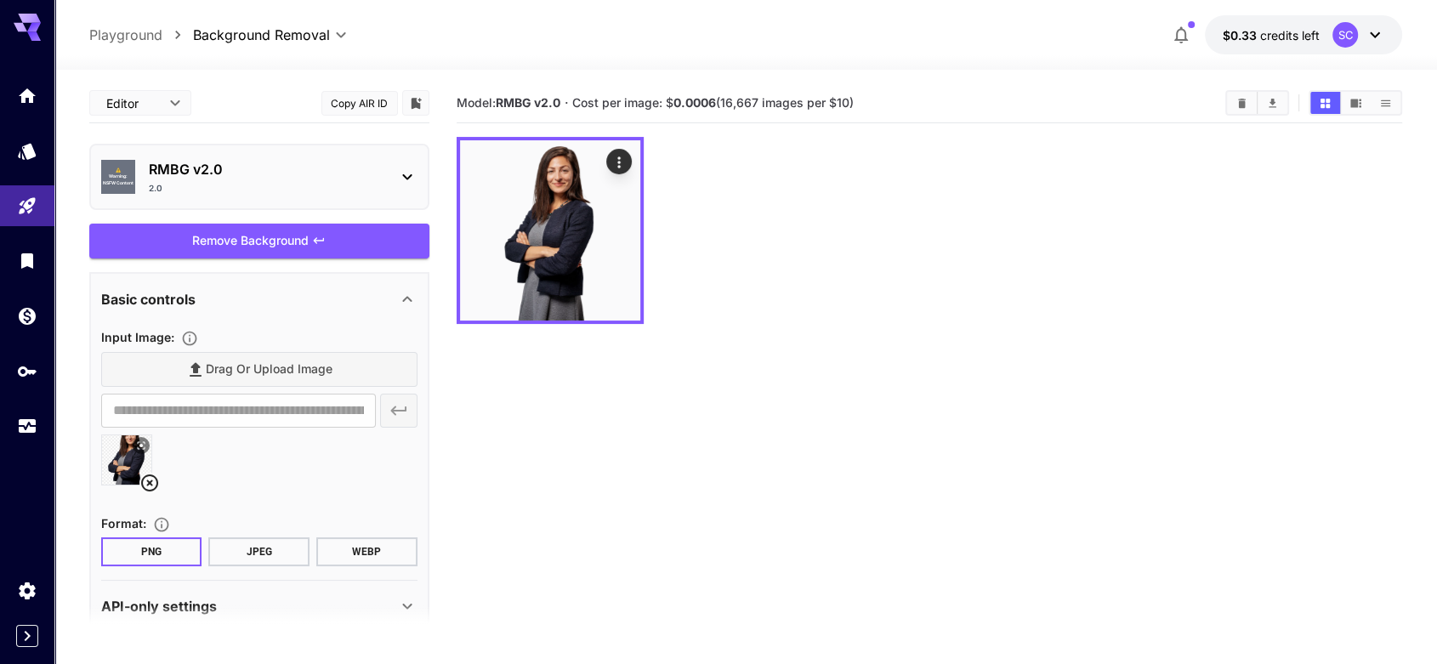
click at [582, 392] on section "Model: RMBG v2.0 · Cost per image: $ 0.0006 (16,667 images per $10)" at bounding box center [930, 415] width 946 height 664
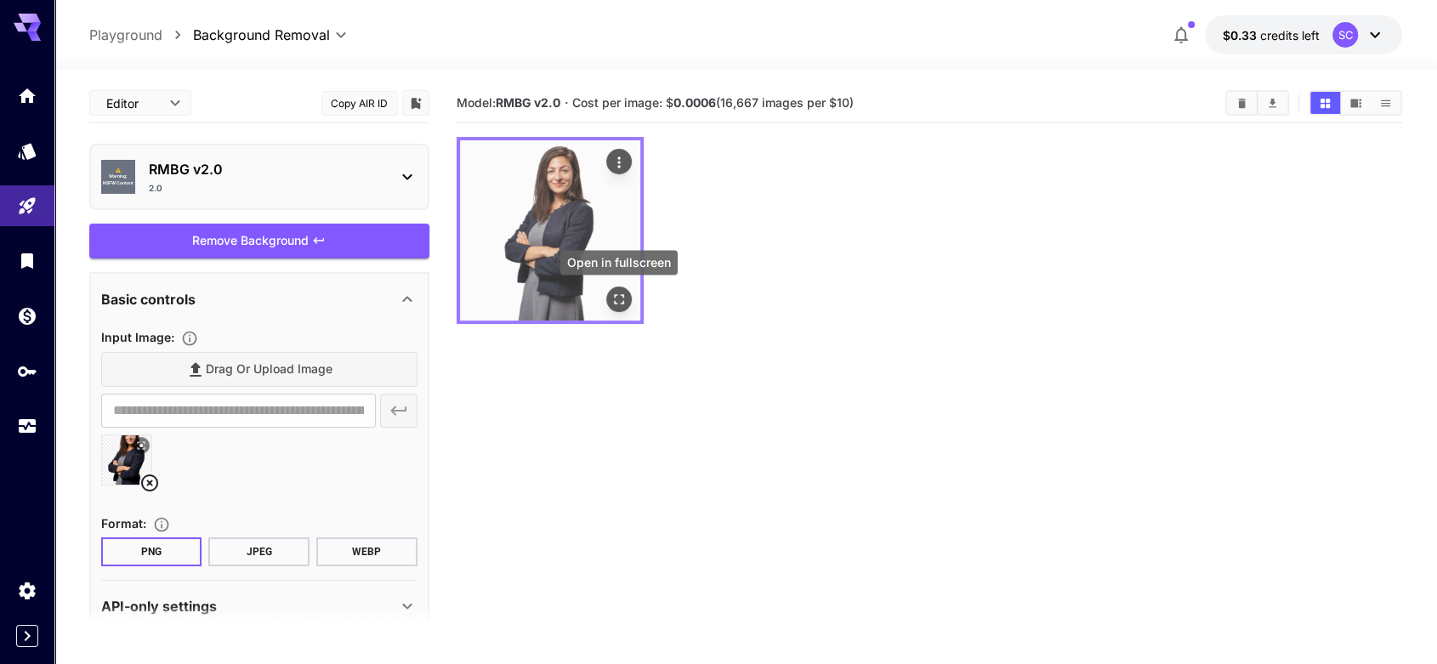
click at [612, 296] on icon "Open in fullscreen" at bounding box center [618, 299] width 17 height 17
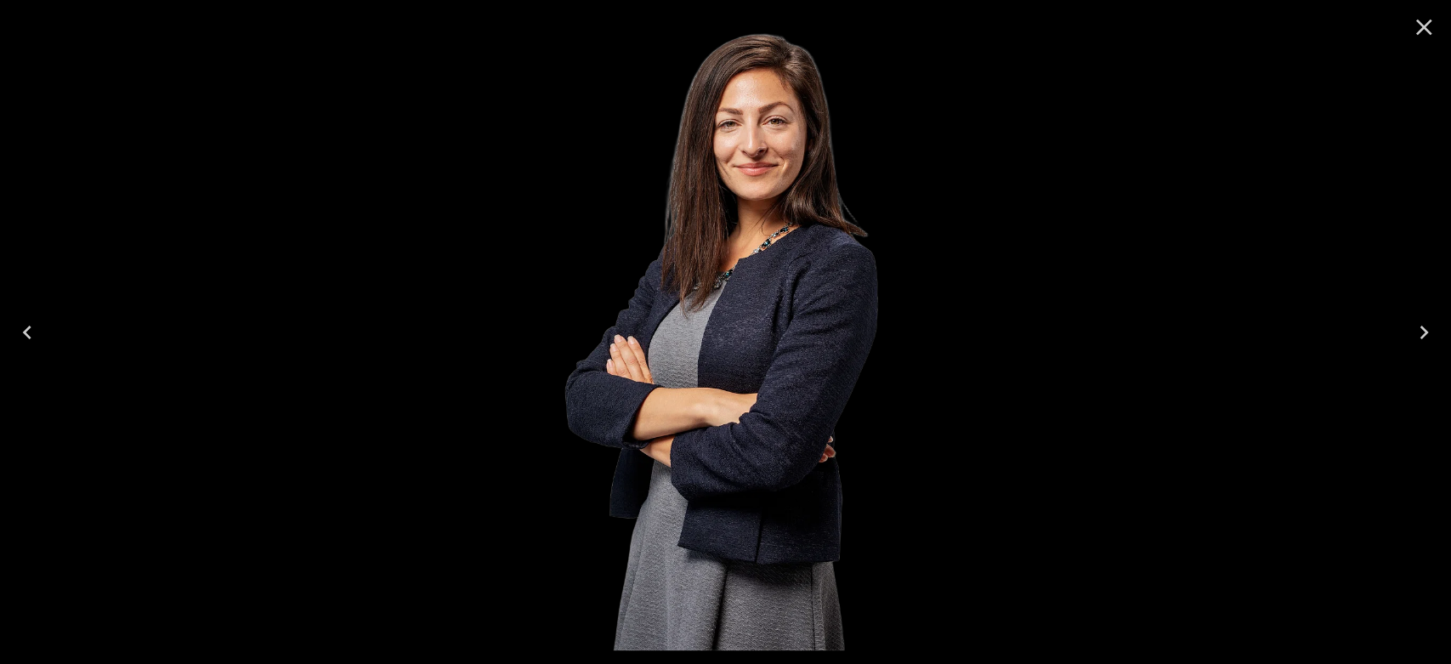
click at [1422, 31] on icon "Close" at bounding box center [1424, 27] width 27 height 27
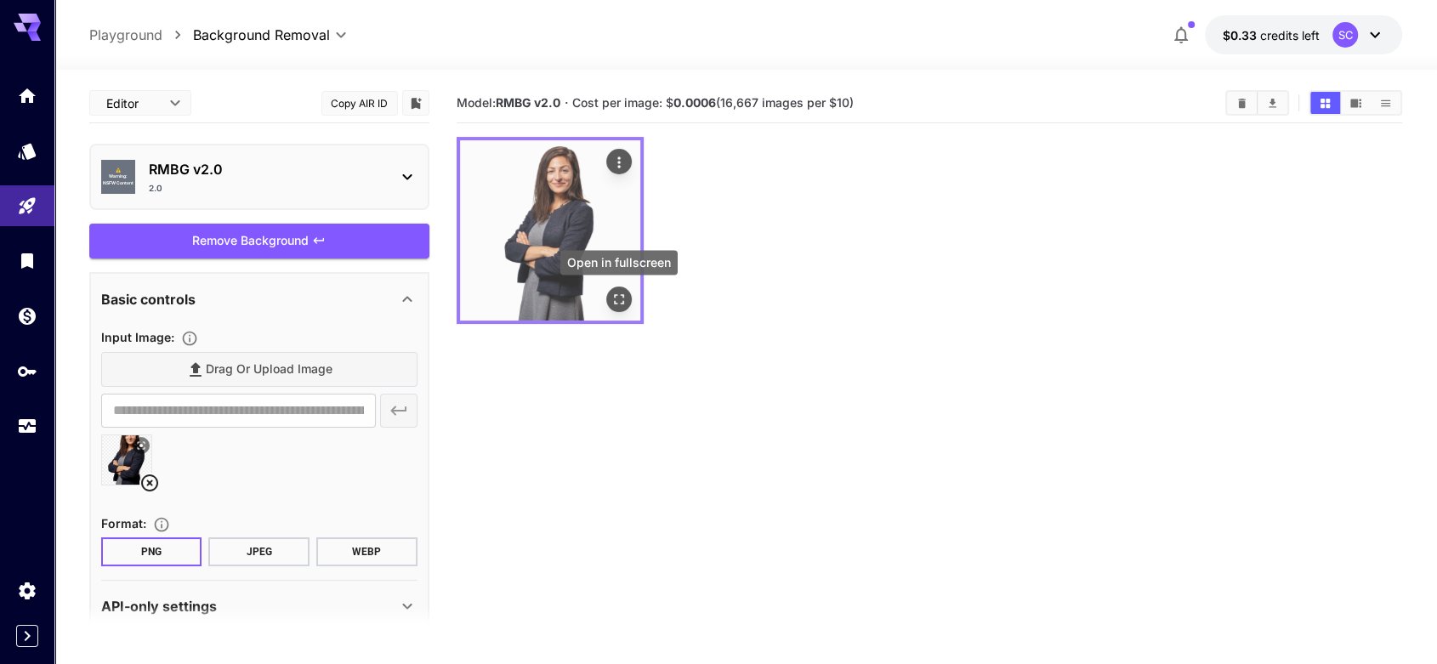
click at [621, 295] on icon "Open in fullscreen" at bounding box center [619, 299] width 10 height 10
